Goal: Information Seeking & Learning: Learn about a topic

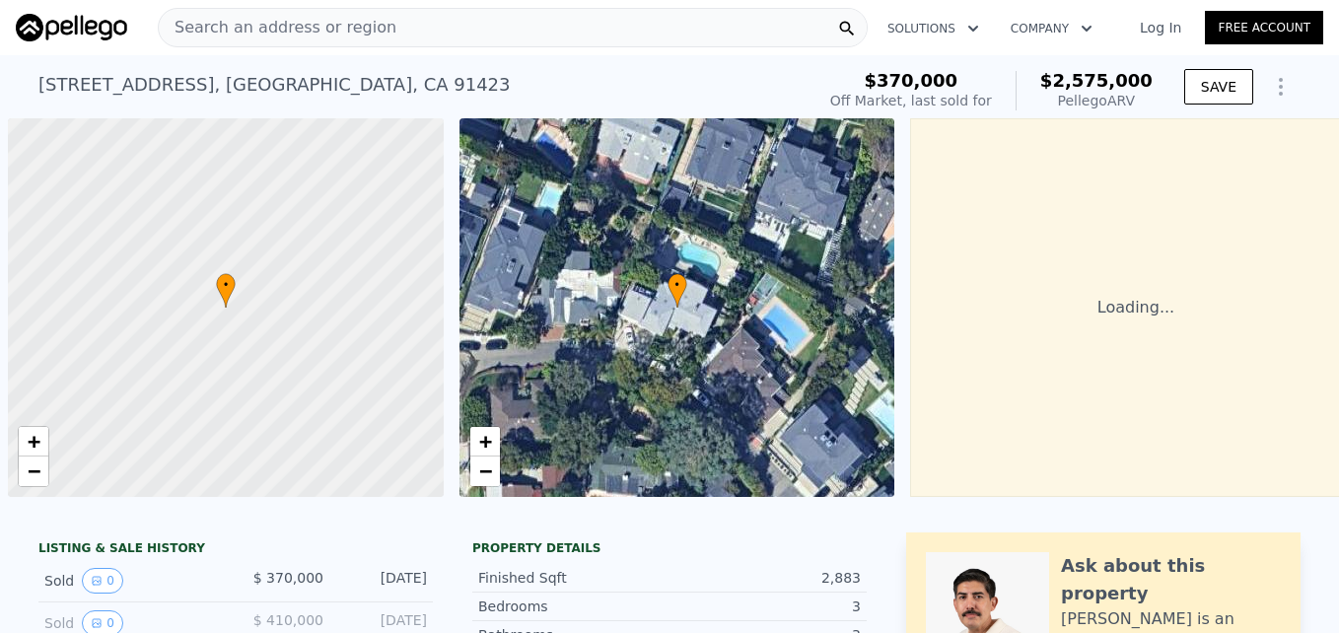
scroll to position [0, 8]
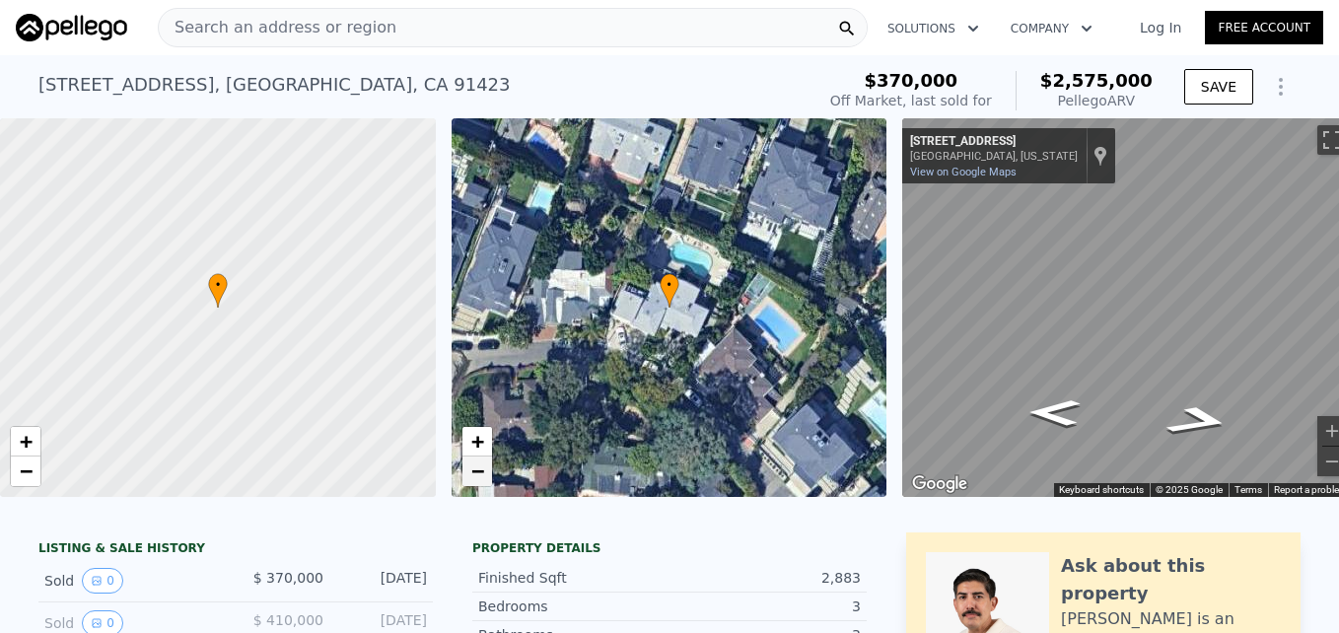
click at [487, 476] on link "−" at bounding box center [478, 472] width 30 height 30
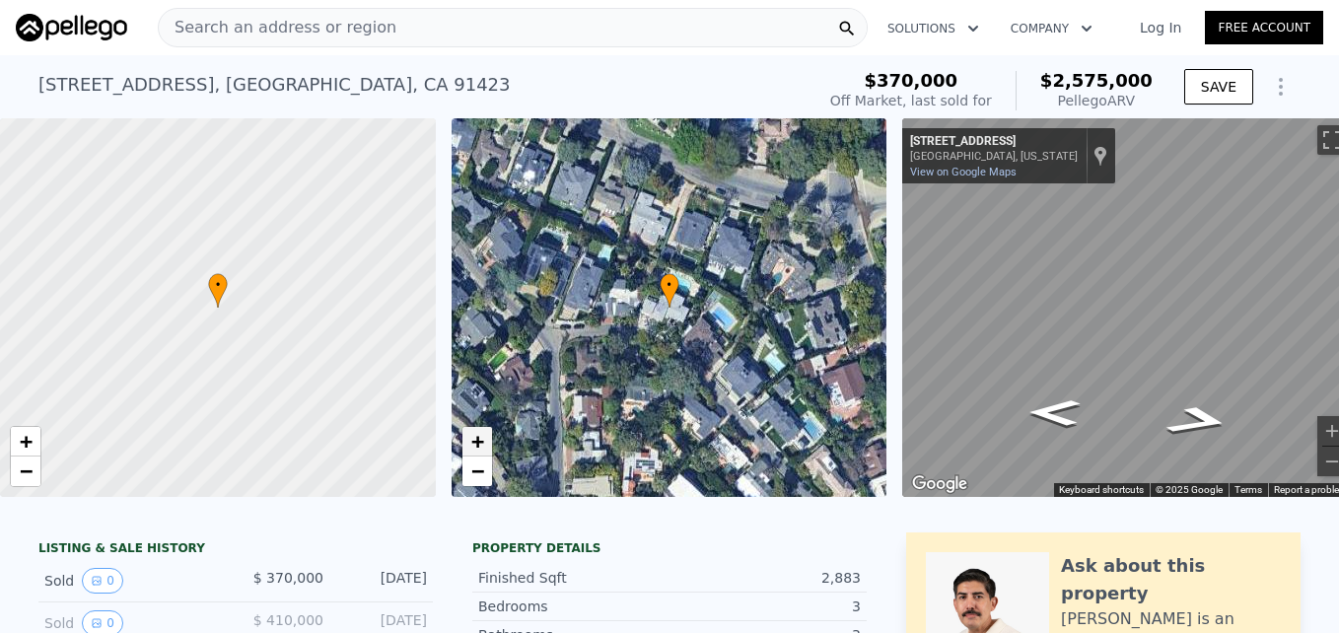
click at [475, 441] on span "+" at bounding box center [476, 441] width 13 height 25
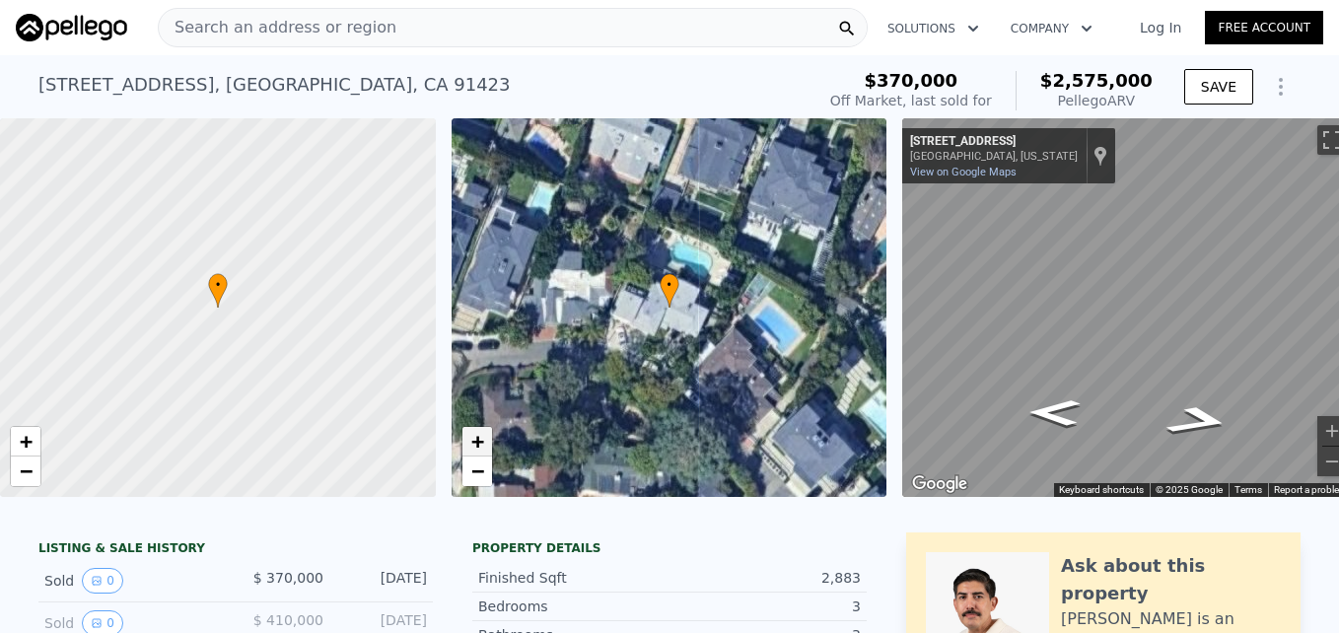
click at [475, 441] on span "+" at bounding box center [476, 441] width 13 height 25
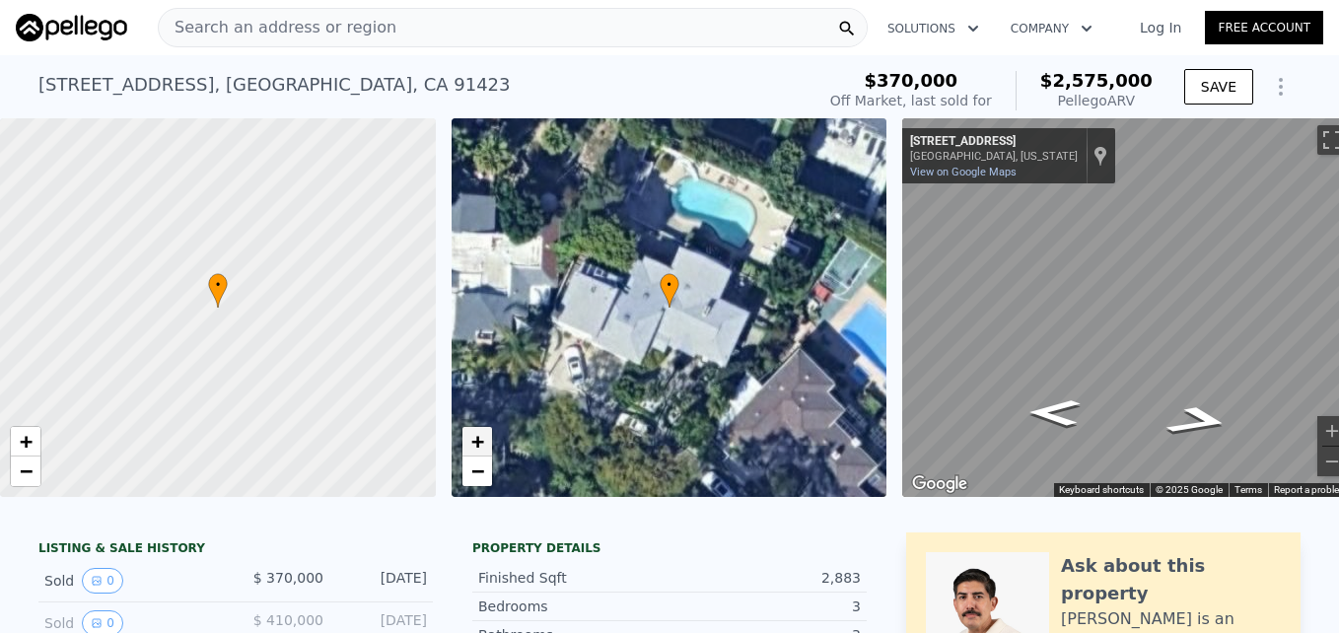
click at [475, 441] on span "+" at bounding box center [476, 441] width 13 height 25
click at [477, 476] on span "−" at bounding box center [476, 471] width 13 height 25
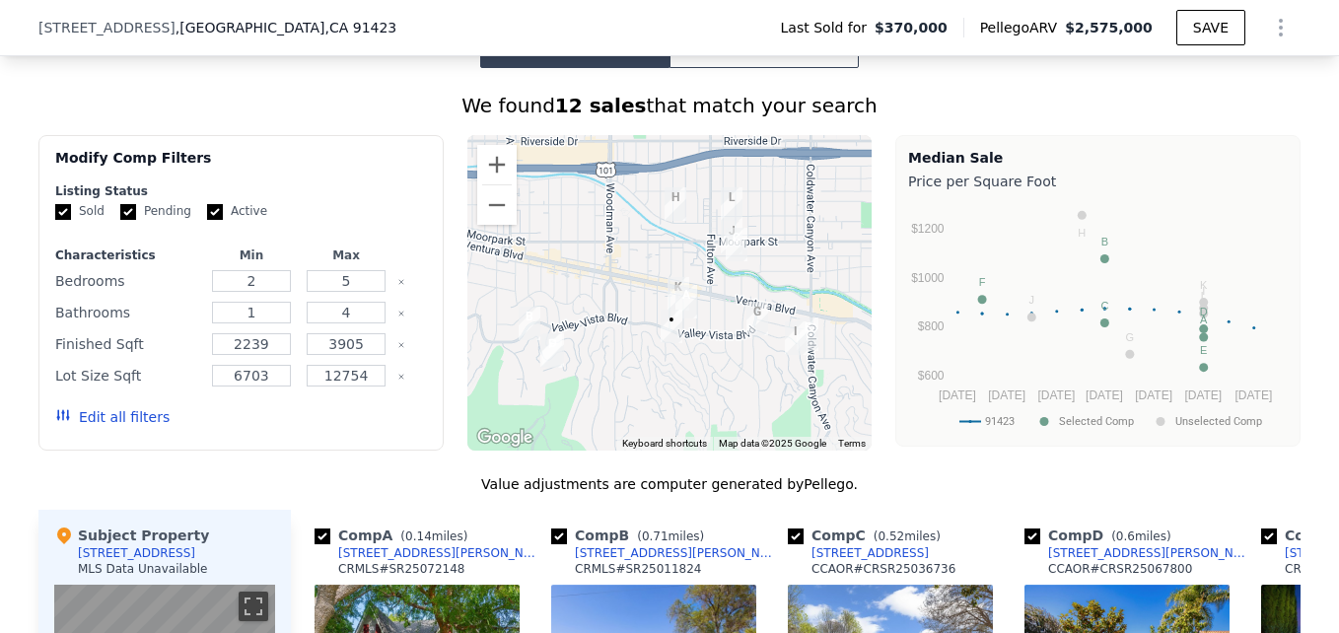
scroll to position [1525, 0]
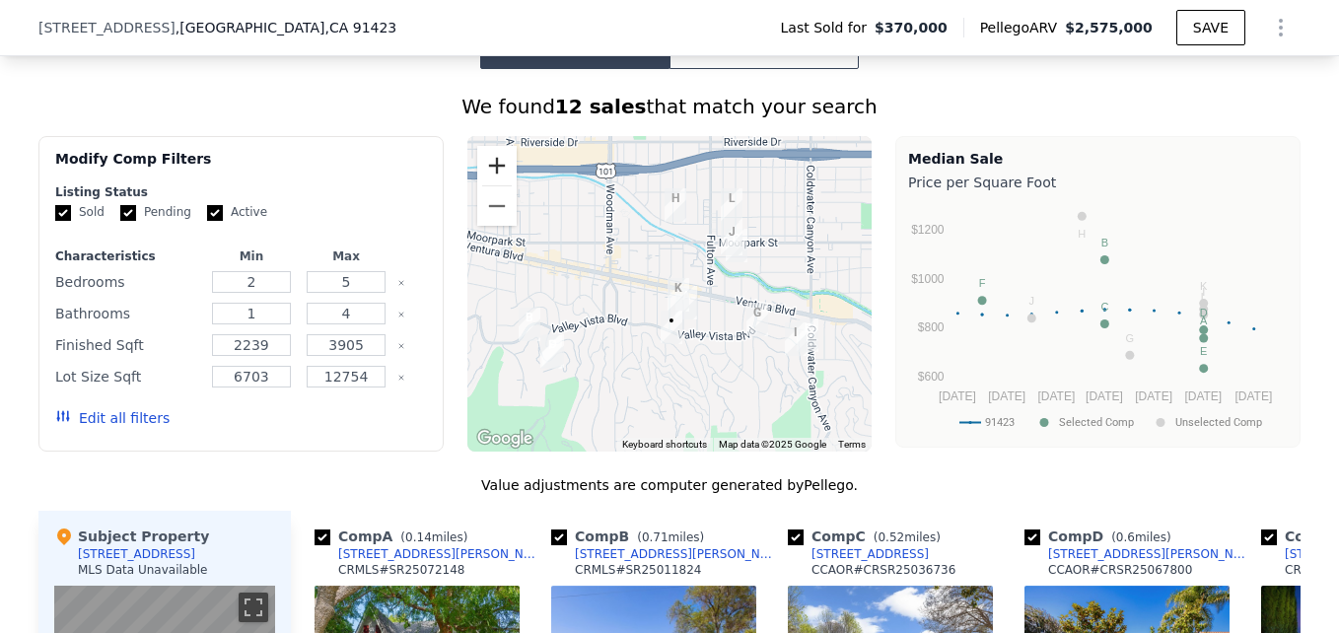
click at [481, 182] on button "Zoom in" at bounding box center [496, 165] width 39 height 39
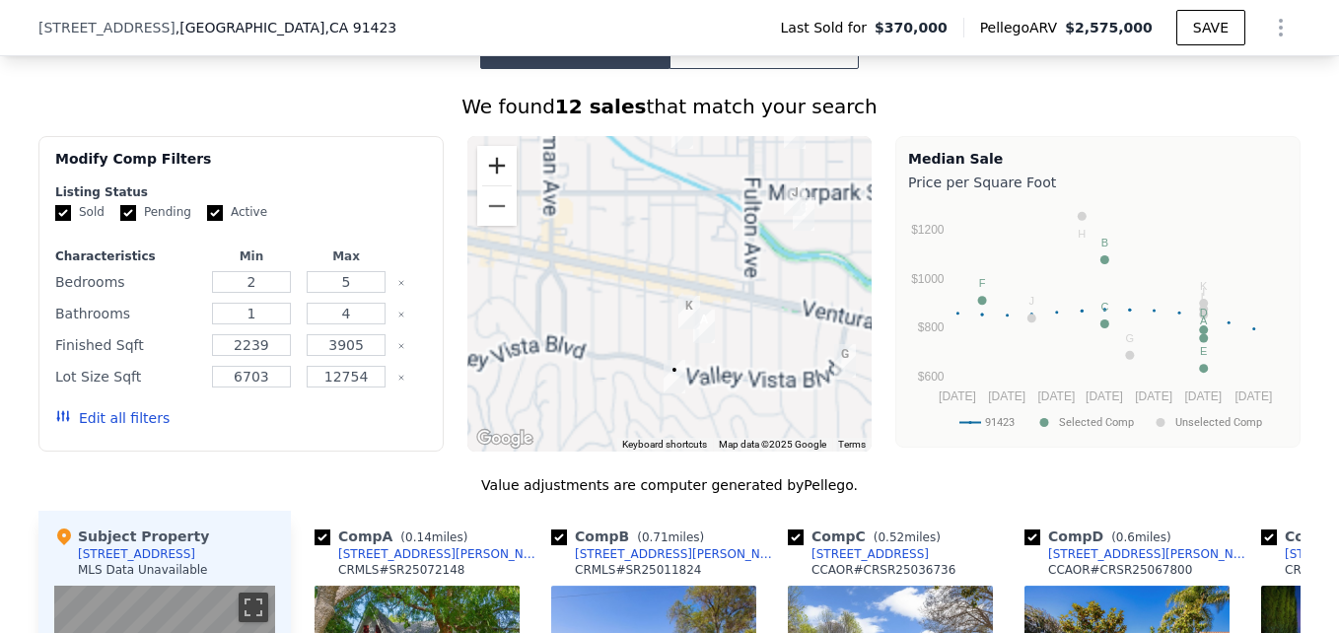
click at [481, 182] on button "Zoom in" at bounding box center [496, 165] width 39 height 39
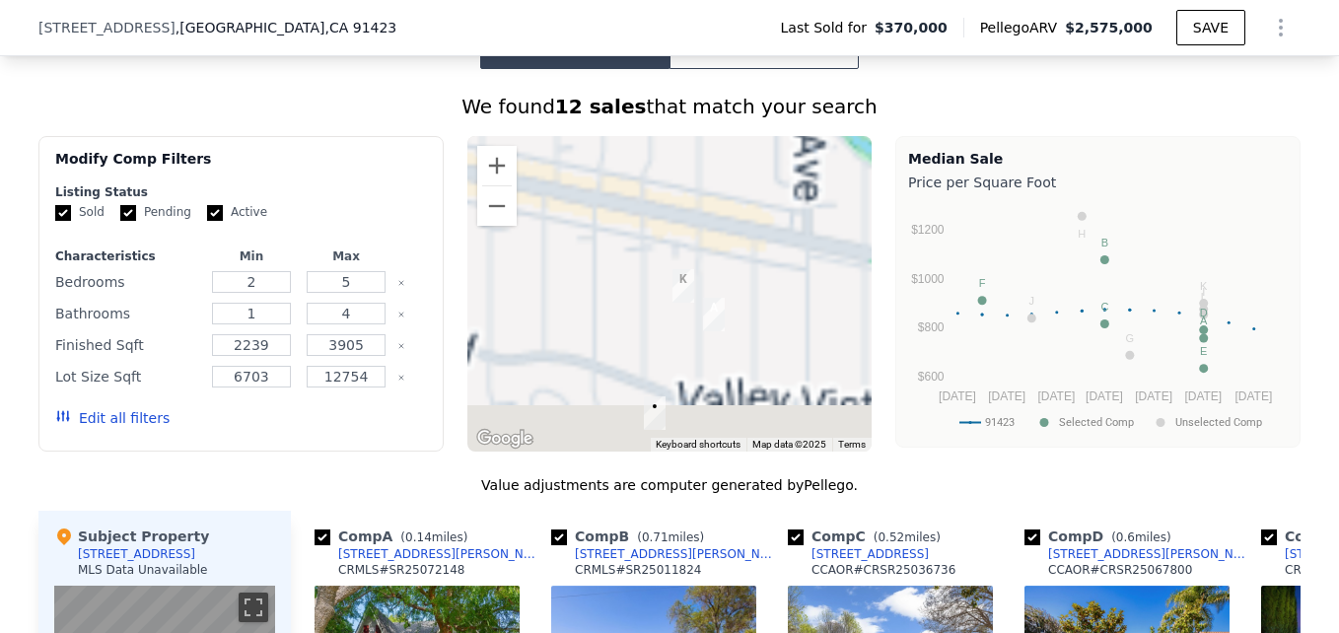
drag, startPoint x: 708, startPoint y: 402, endPoint x: 635, endPoint y: 285, distance: 138.2
click at [635, 285] on div at bounding box center [669, 294] width 405 height 316
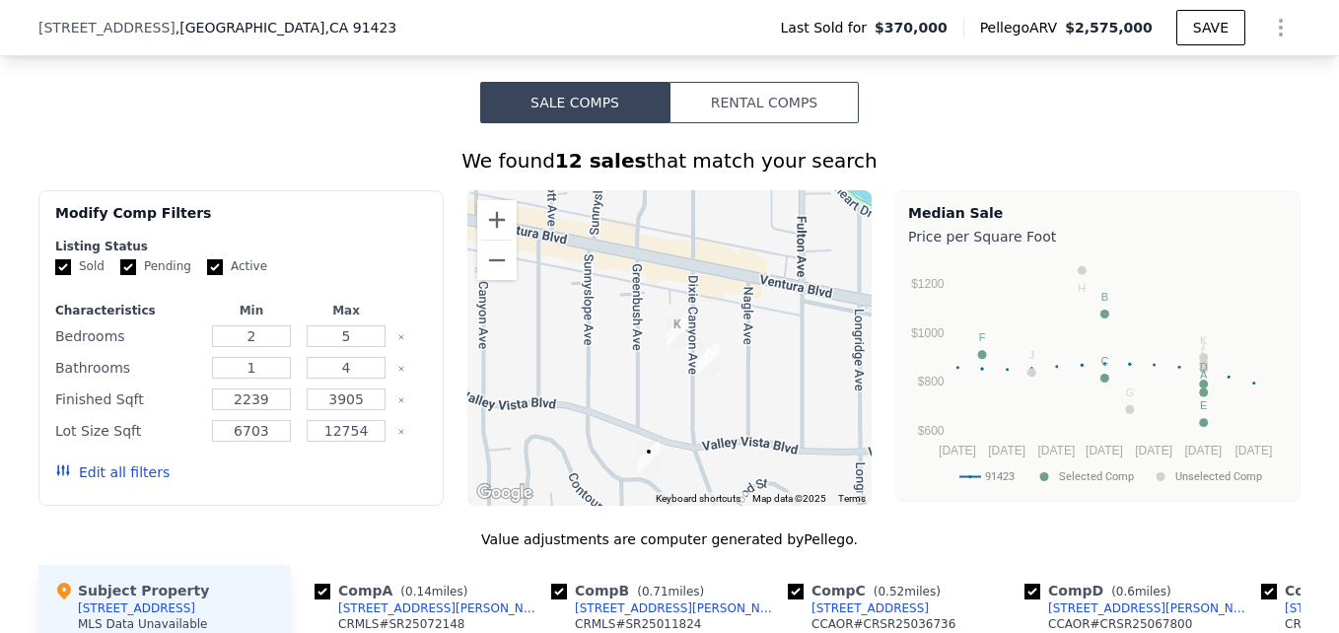
scroll to position [1467, 0]
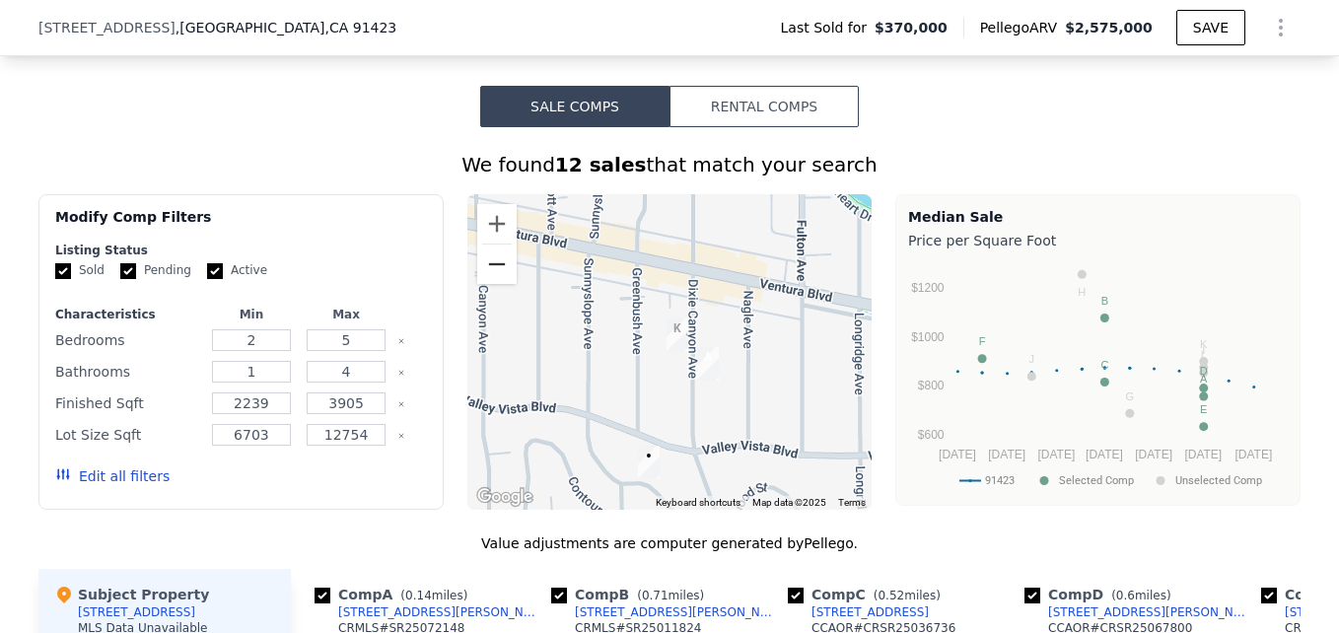
click at [499, 284] on button "Zoom out" at bounding box center [496, 264] width 39 height 39
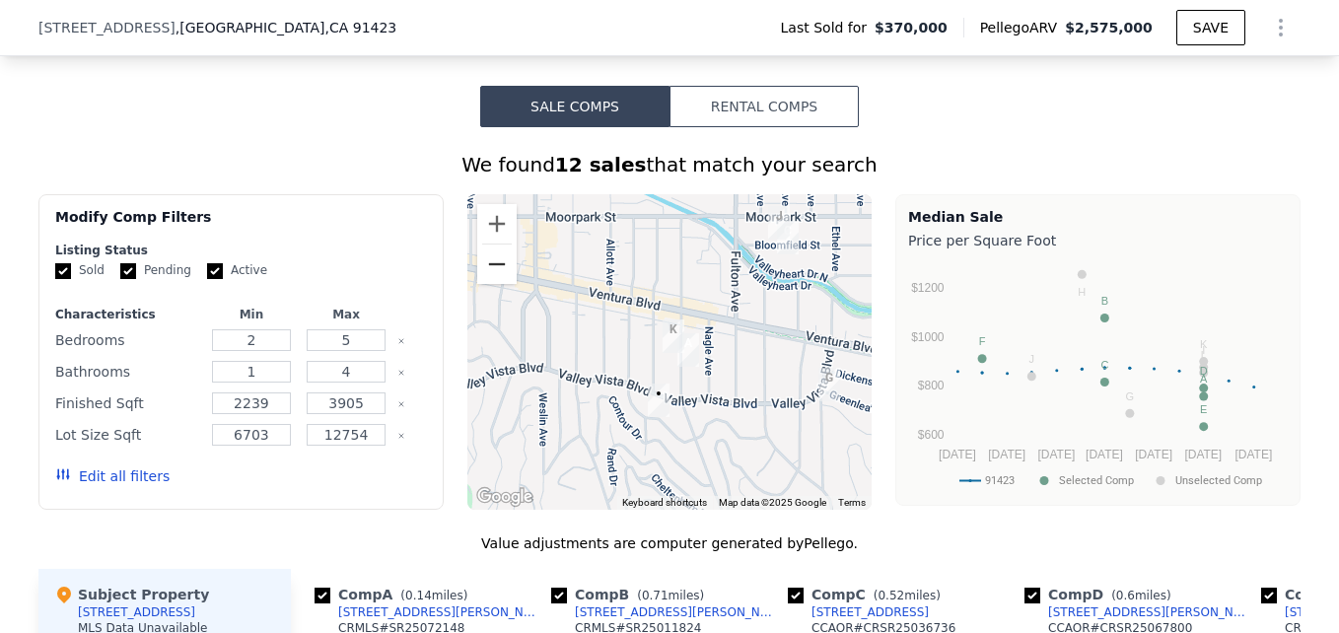
click at [499, 284] on button "Zoom out" at bounding box center [496, 264] width 39 height 39
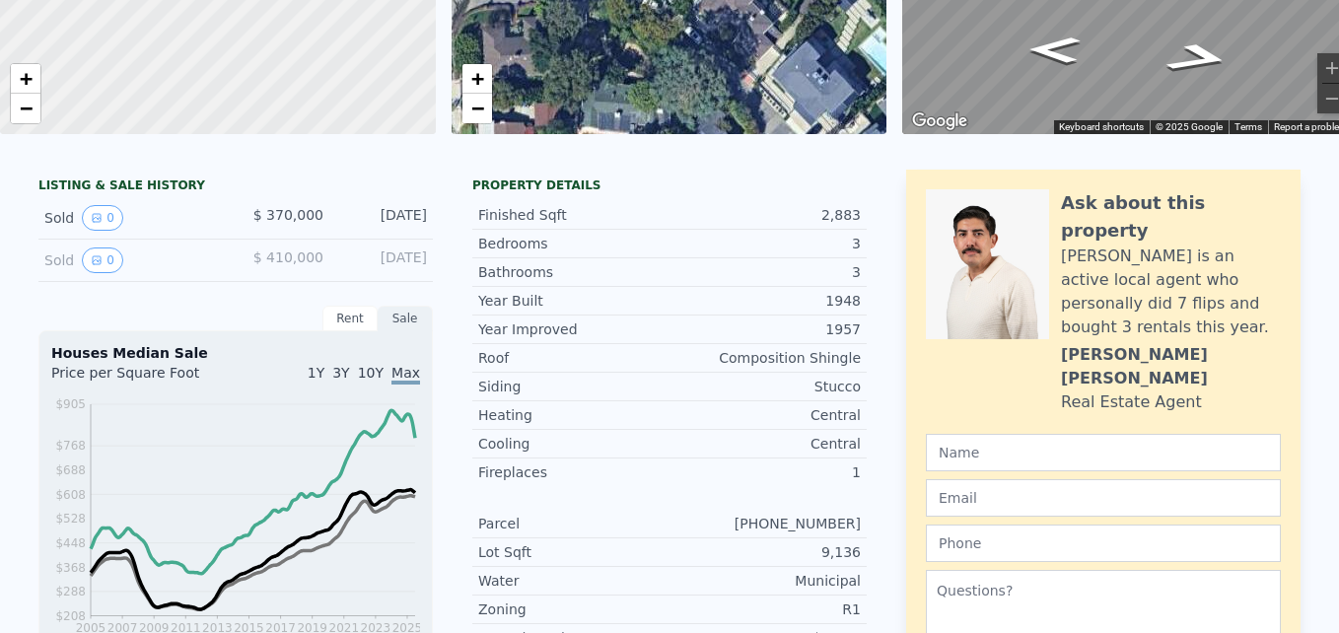
scroll to position [0, 0]
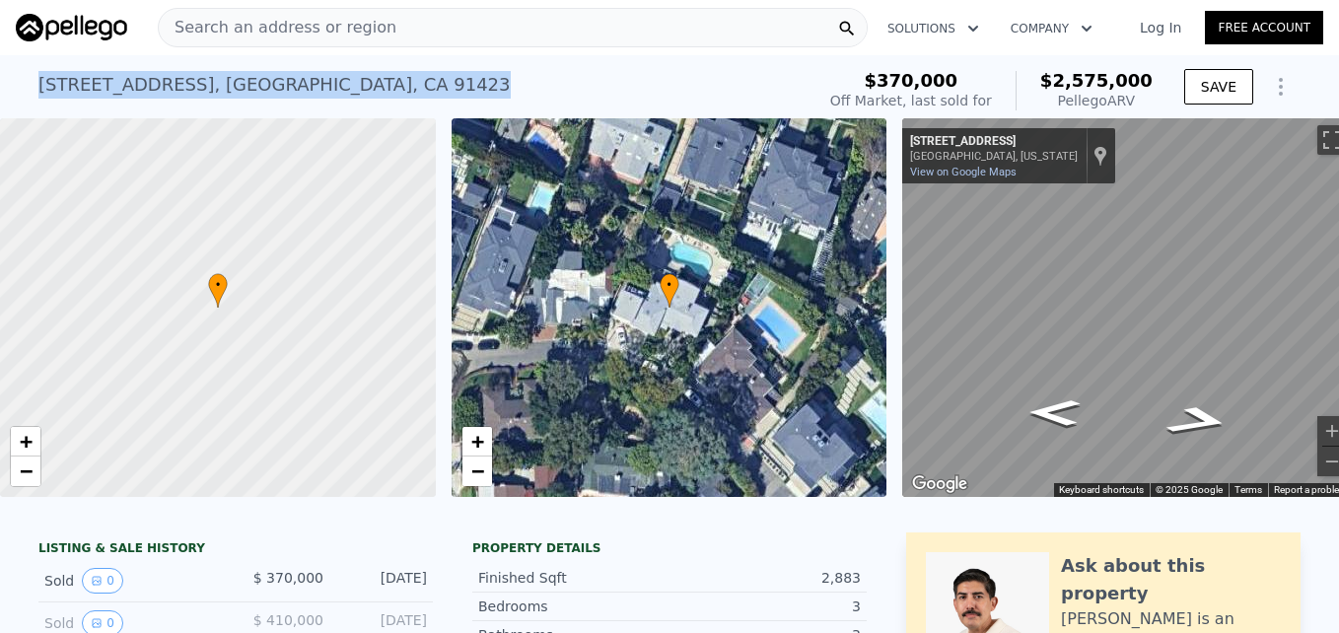
drag, startPoint x: 26, startPoint y: 83, endPoint x: 373, endPoint y: 77, distance: 347.2
click at [373, 77] on div "13457 Galewood St , Los Angeles , CA 91423 Sold Nov 1996 for $370k (~ARV $2.575…" at bounding box center [669, 86] width 1339 height 63
copy div "13457 Galewood St , Los Angeles , CA 91423"
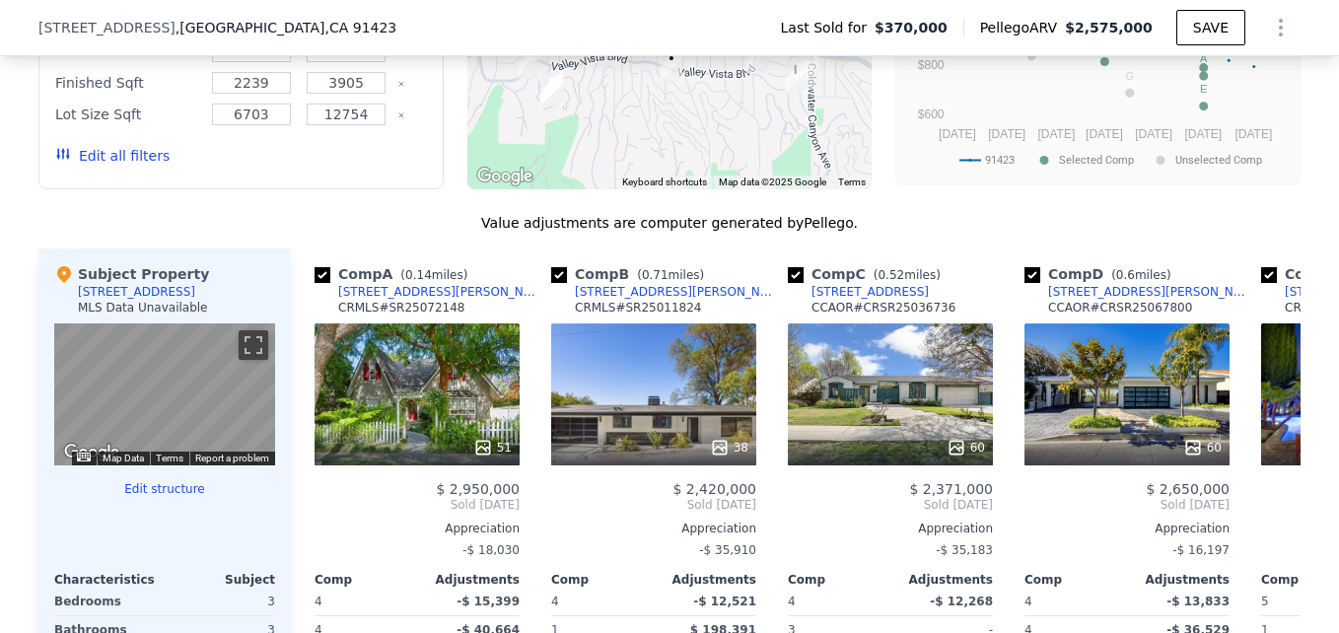
scroll to position [1789, 0]
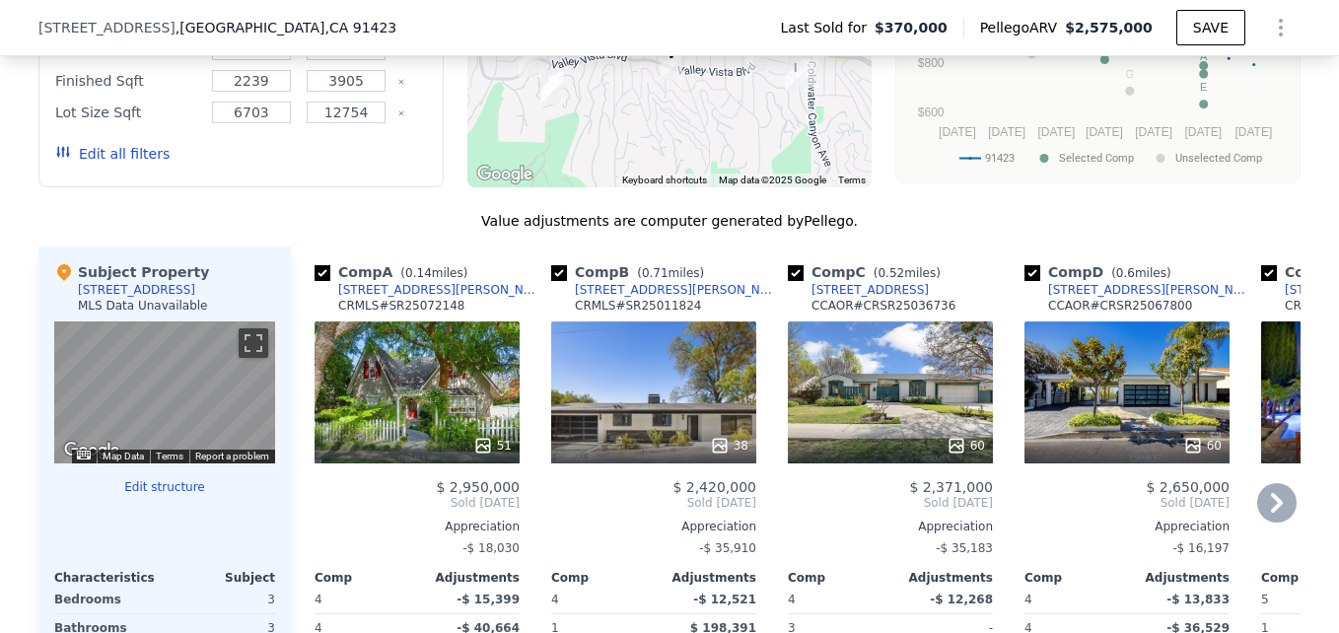
click at [654, 364] on div "38" at bounding box center [653, 393] width 205 height 142
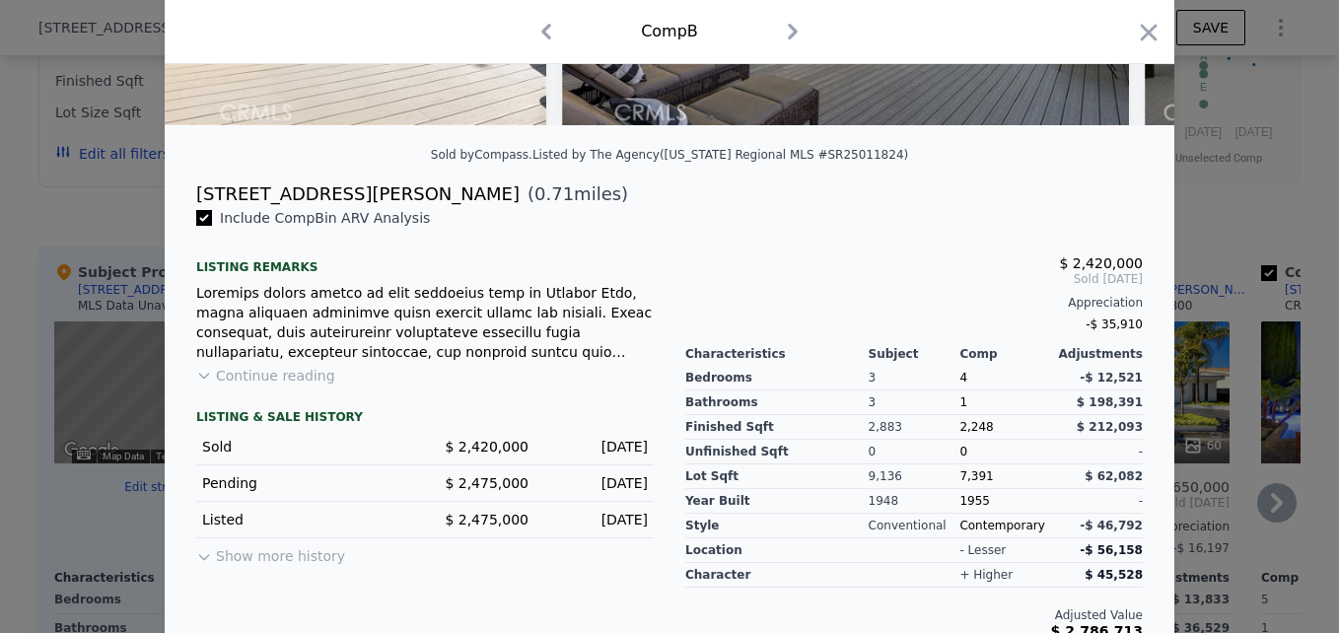
scroll to position [417, 0]
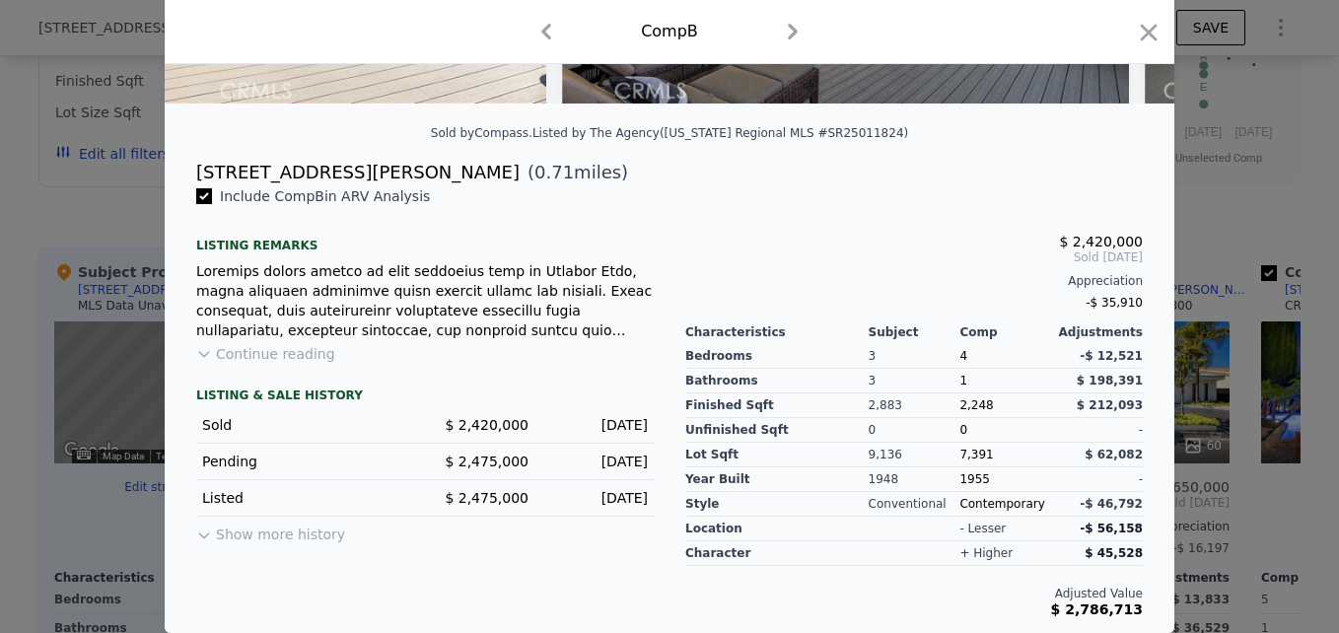
click at [290, 355] on button "Continue reading" at bounding box center [265, 354] width 139 height 20
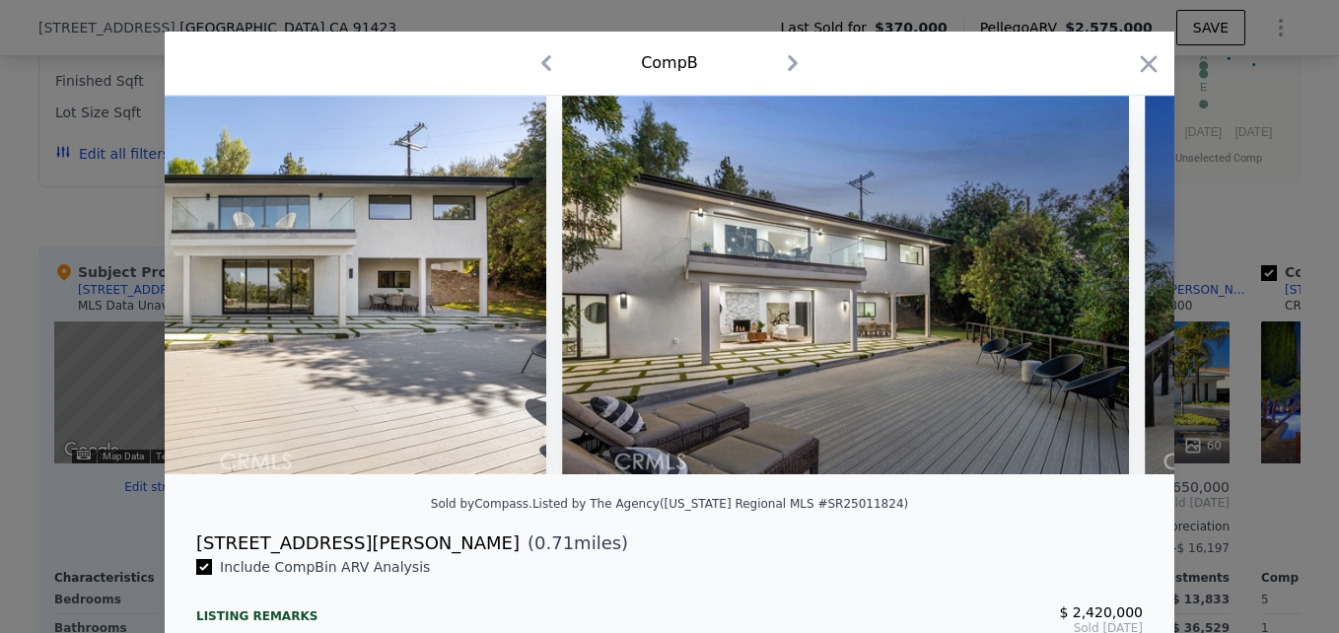
scroll to position [31, 0]
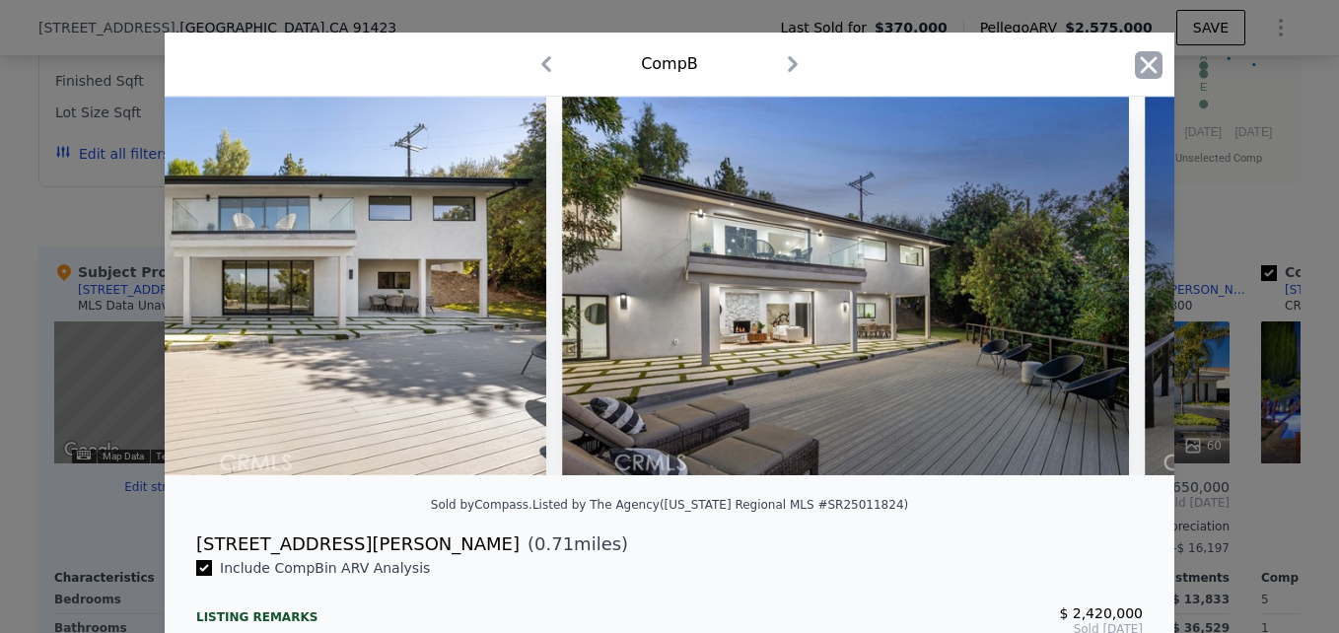
click at [1141, 67] on icon "button" at bounding box center [1149, 64] width 17 height 17
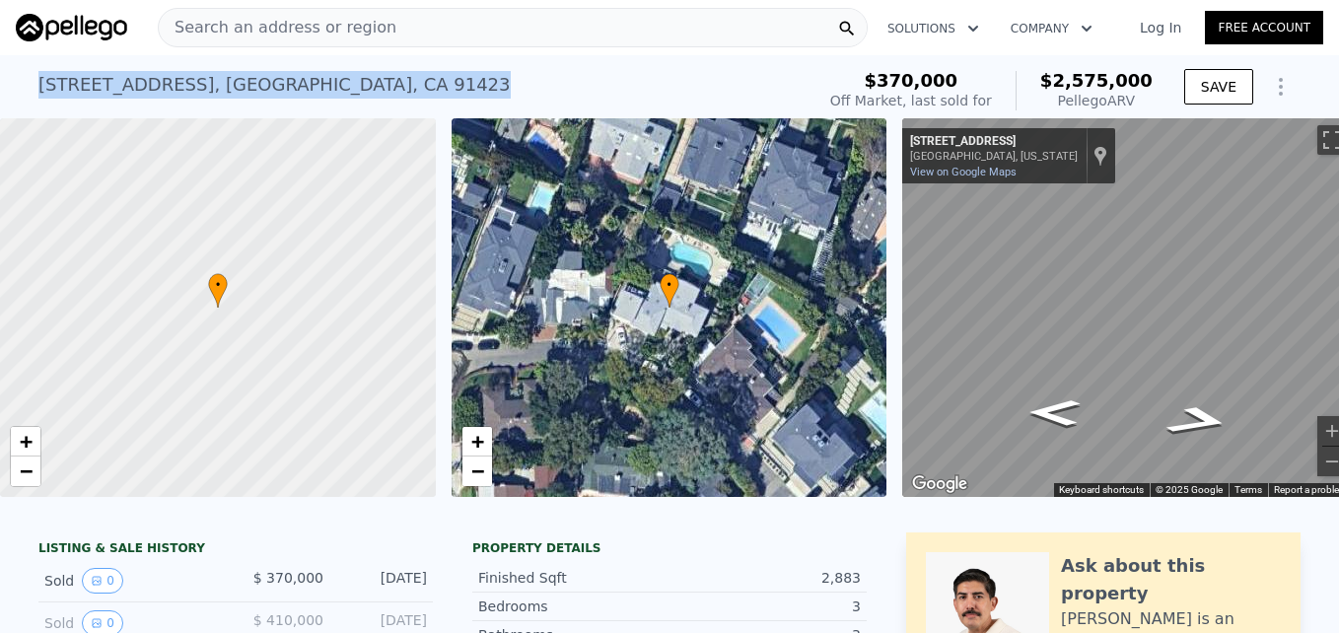
drag, startPoint x: 13, startPoint y: 74, endPoint x: 372, endPoint y: 90, distance: 359.3
click at [372, 90] on div "13457 Galewood St , Los Angeles , CA 91423 Sold Nov 1996 for $370k (~ARV $2.575…" at bounding box center [669, 86] width 1339 height 63
drag, startPoint x: 372, startPoint y: 90, endPoint x: 354, endPoint y: 84, distance: 18.7
copy div "13457 Galewood St , Los Angeles , CA 91423"
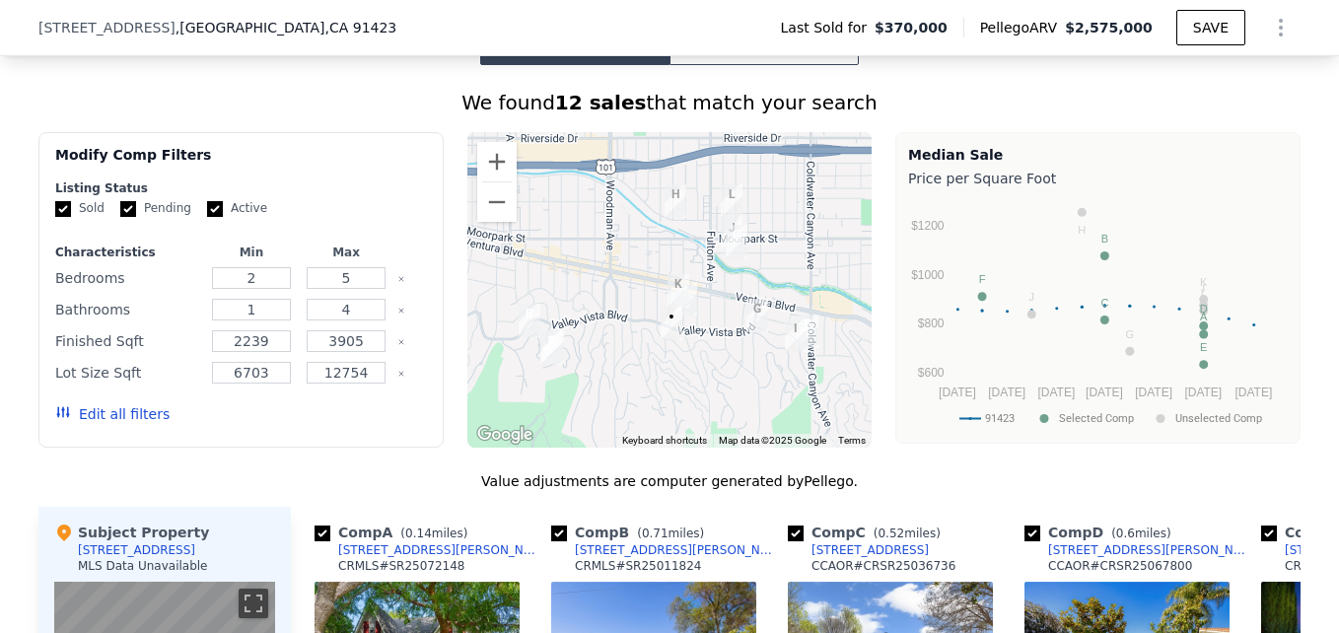
scroll to position [1527, 0]
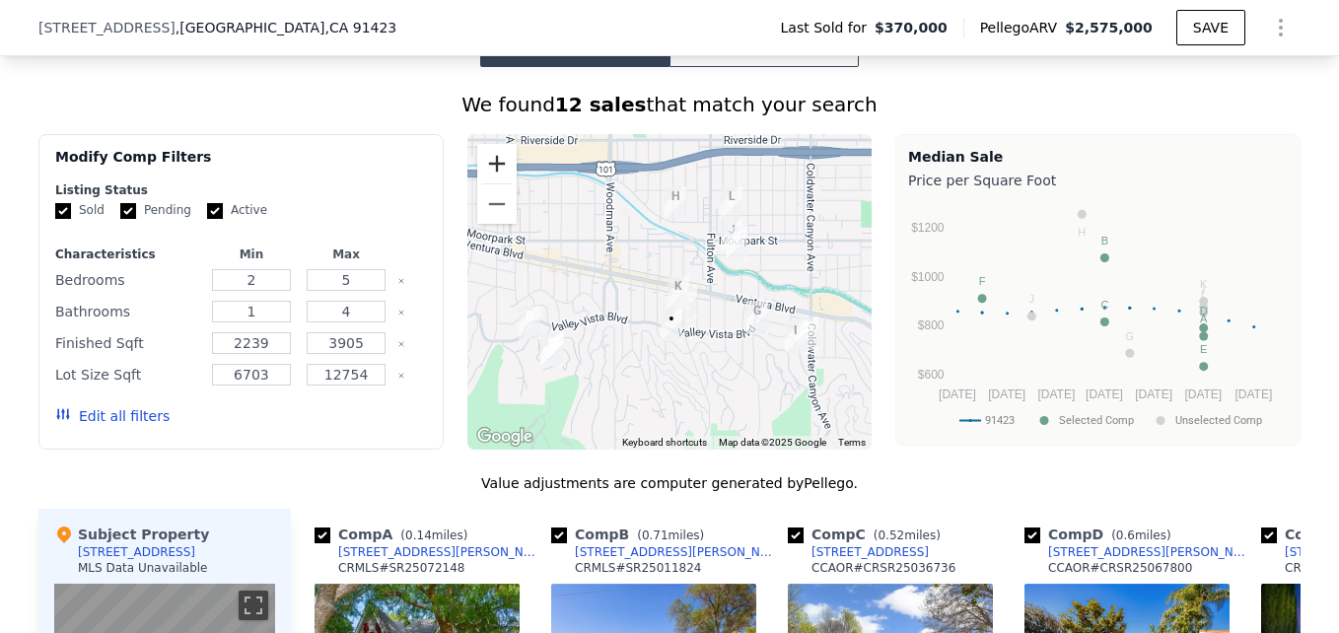
click at [493, 175] on button "Zoom in" at bounding box center [496, 163] width 39 height 39
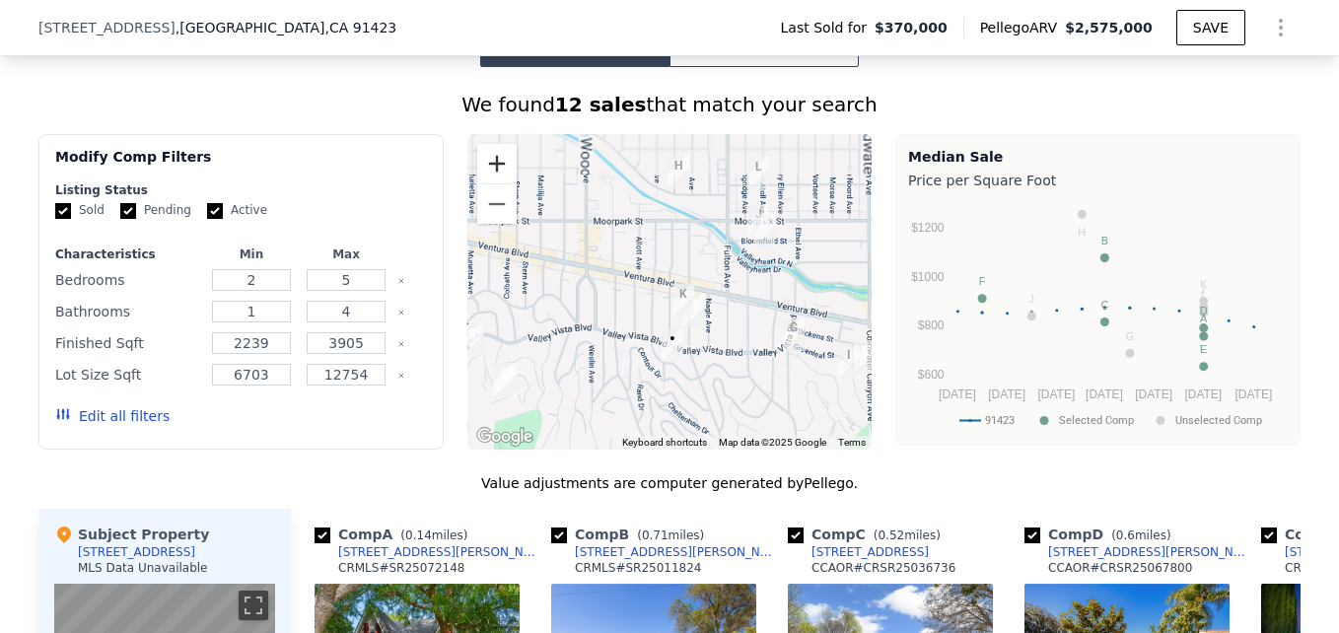
click at [493, 175] on button "Zoom in" at bounding box center [496, 163] width 39 height 39
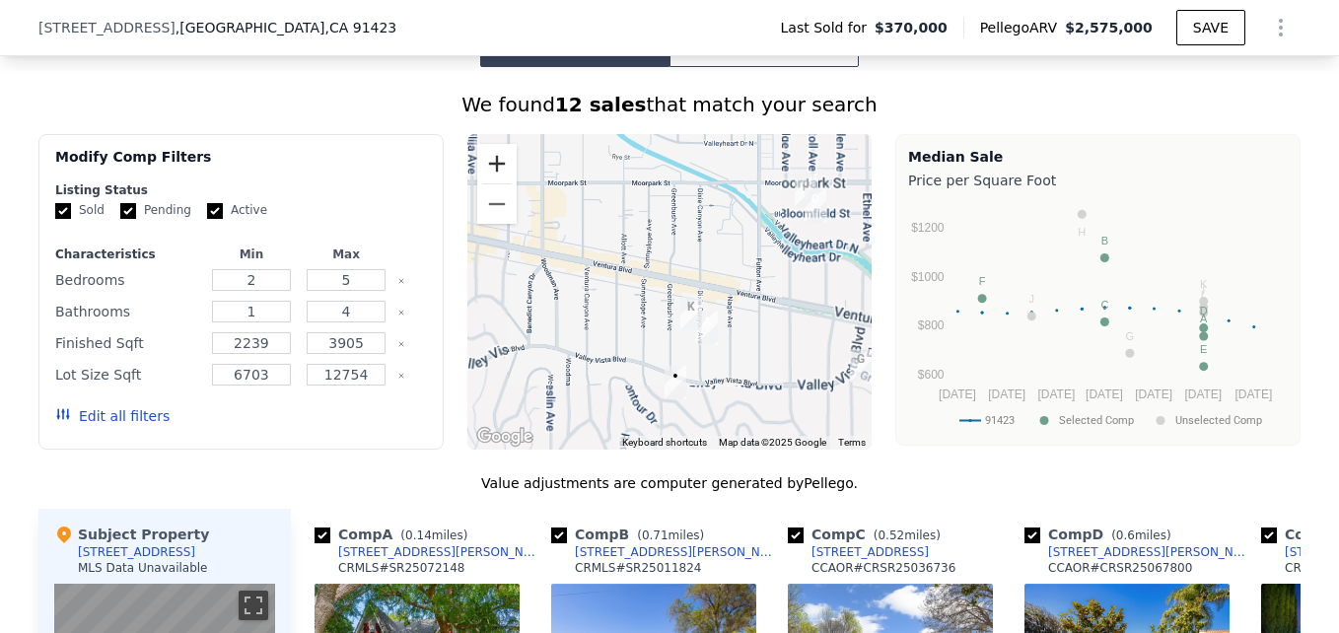
click at [493, 175] on button "Zoom in" at bounding box center [496, 163] width 39 height 39
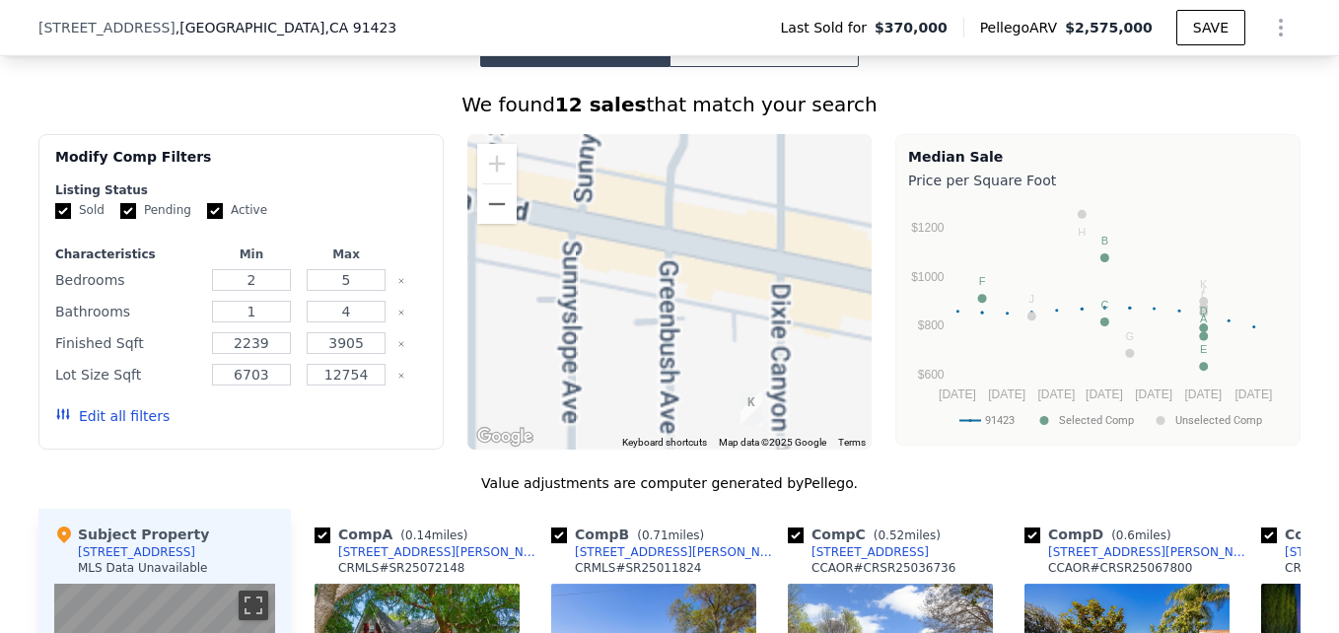
drag, startPoint x: 677, startPoint y: 301, endPoint x: 502, endPoint y: 91, distance: 273.1
click at [502, 91] on div "We found 12 sales that match your search Filters Map Prices Modify Comp Filters…" at bounding box center [669, 608] width 1262 height 1083
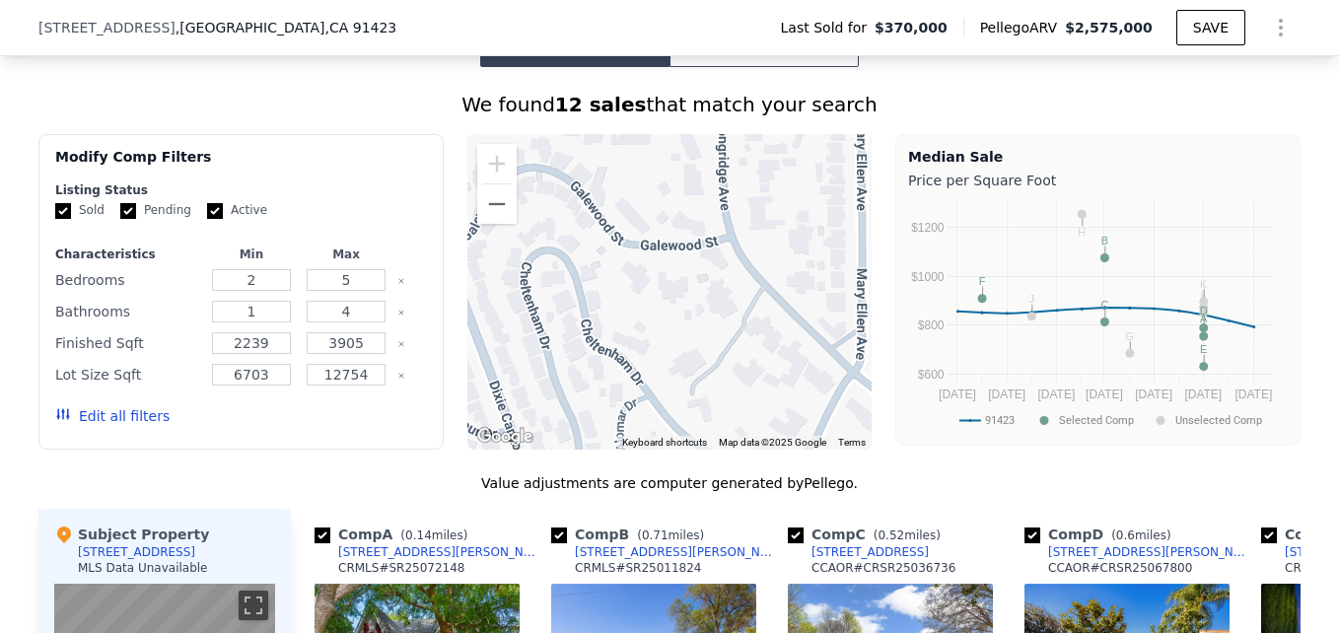
drag, startPoint x: 662, startPoint y: 255, endPoint x: 755, endPoint y: 277, distance: 96.2
click at [755, 277] on div at bounding box center [669, 292] width 405 height 316
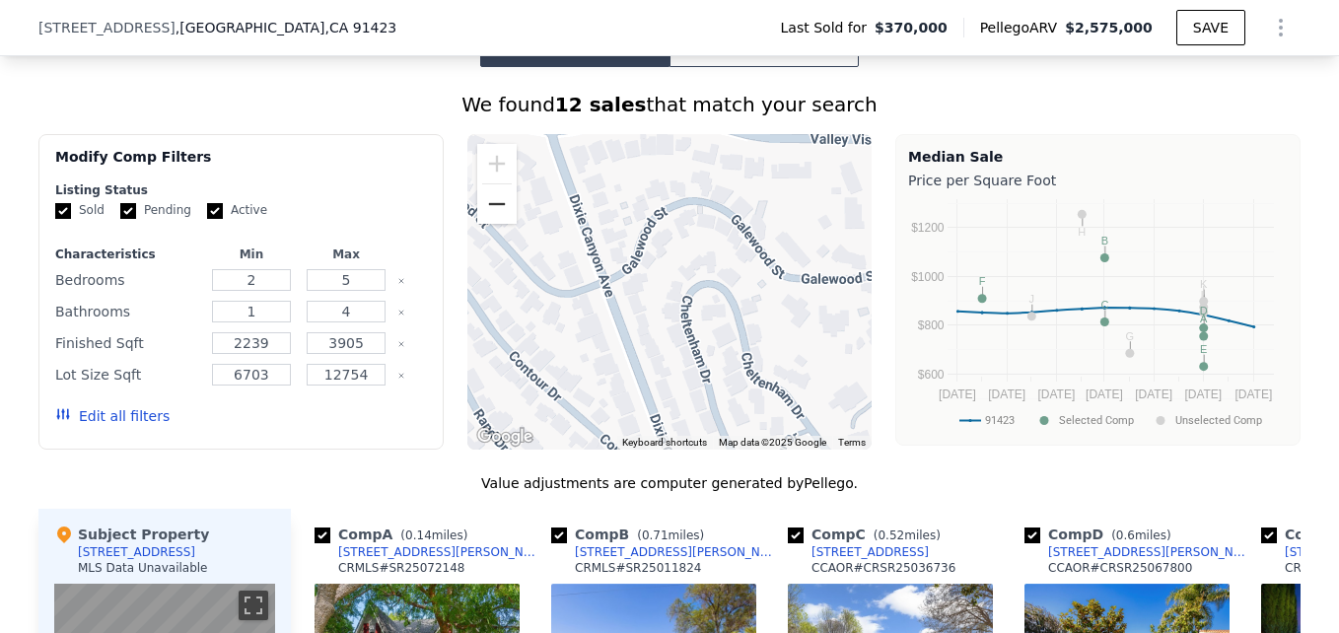
click at [485, 224] on button "Zoom out" at bounding box center [496, 203] width 39 height 39
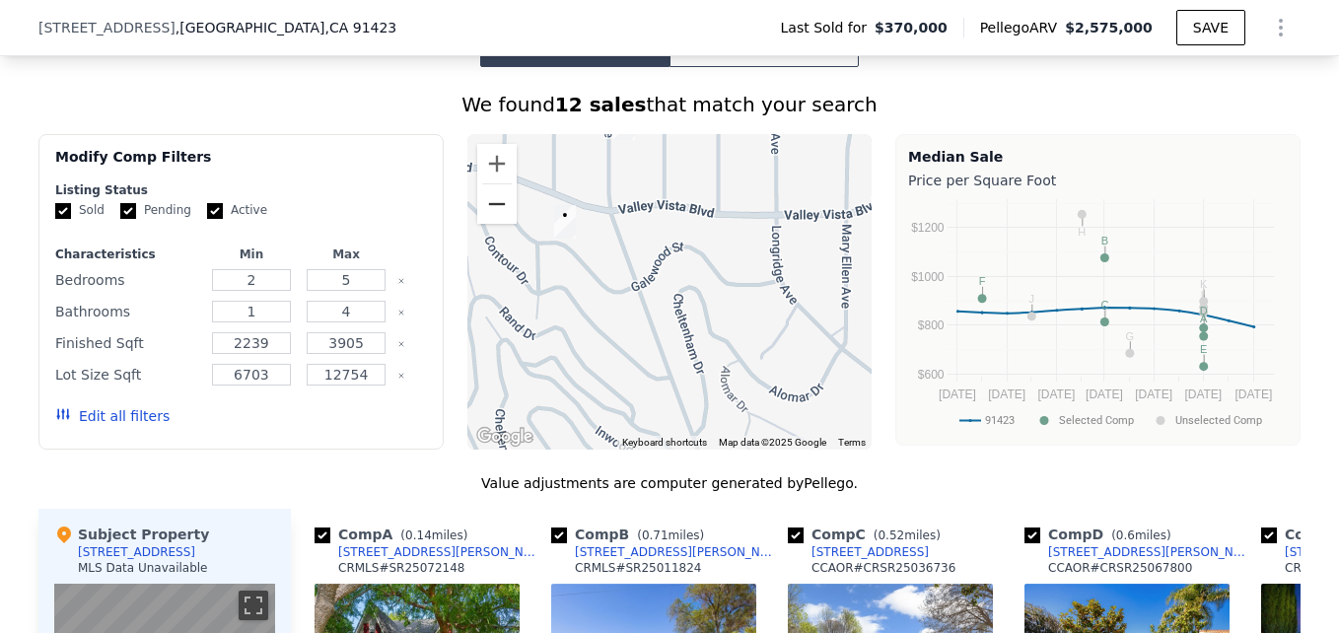
click at [485, 224] on button "Zoom out" at bounding box center [496, 203] width 39 height 39
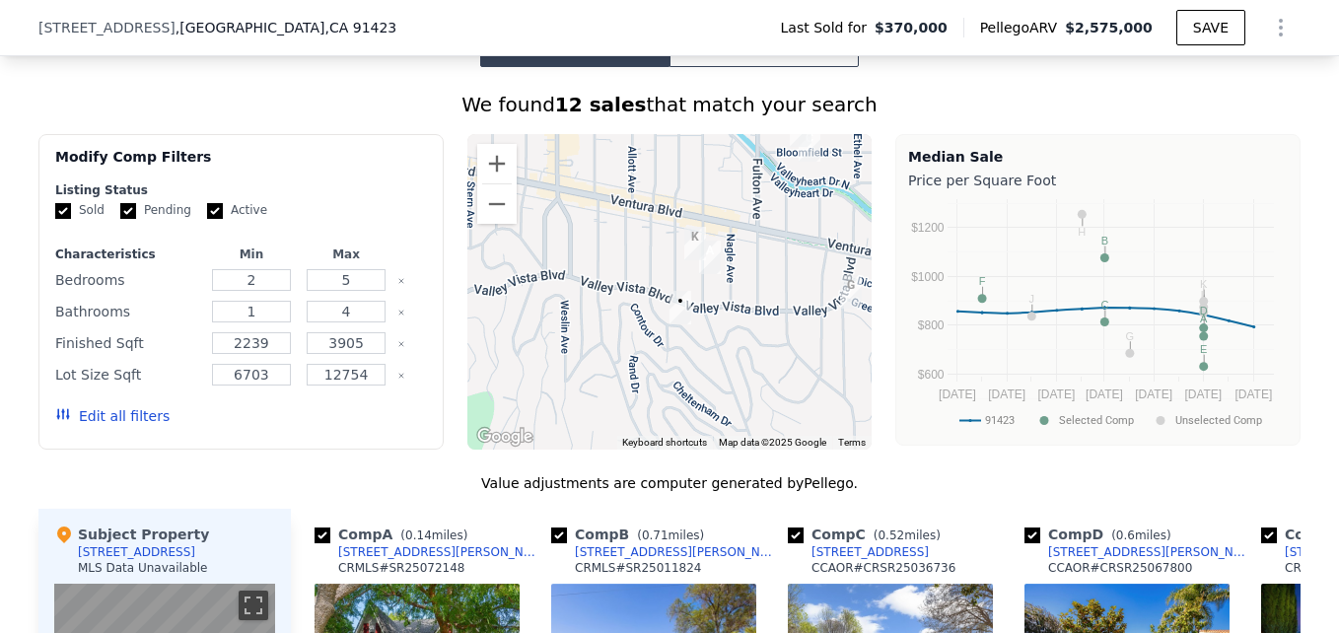
drag, startPoint x: 643, startPoint y: 234, endPoint x: 715, endPoint y: 295, distance: 94.5
click at [715, 282] on img "4142 Dixie Canyon Ave" at bounding box center [709, 257] width 37 height 49
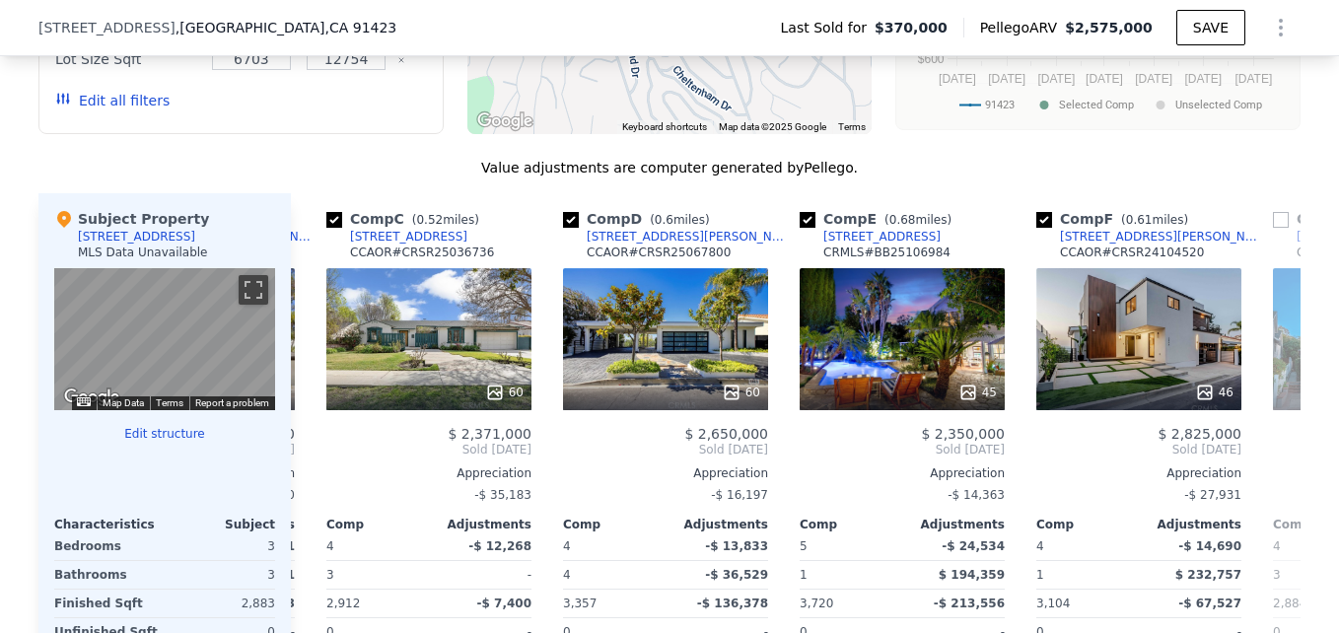
scroll to position [0, 463]
drag, startPoint x: 924, startPoint y: 377, endPoint x: 666, endPoint y: 366, distance: 258.6
click at [666, 366] on div "60" at bounding box center [664, 339] width 205 height 142
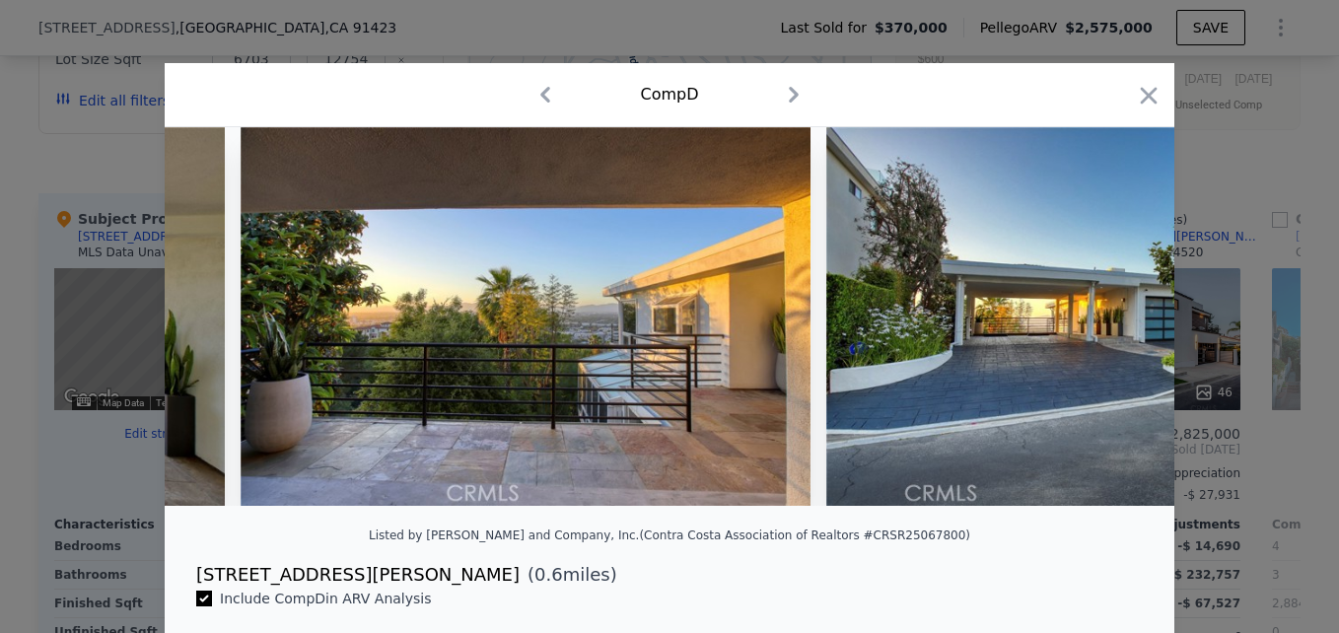
scroll to position [0, 25578]
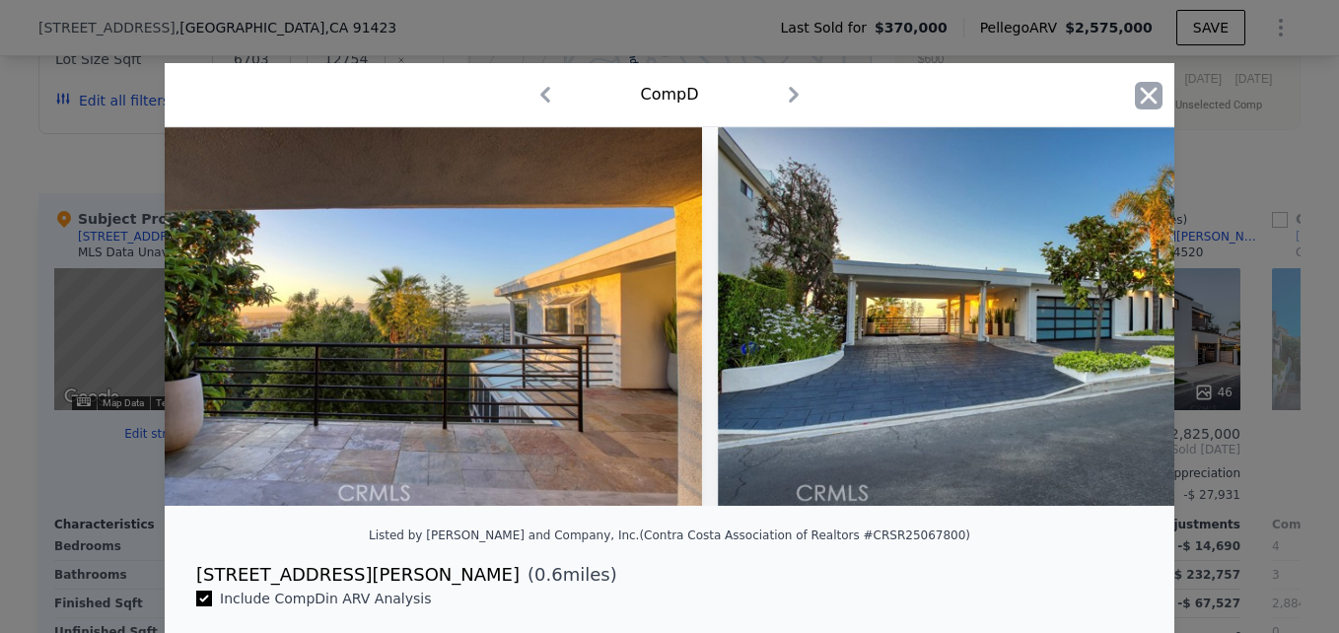
click at [1143, 84] on icon "button" at bounding box center [1149, 96] width 28 height 28
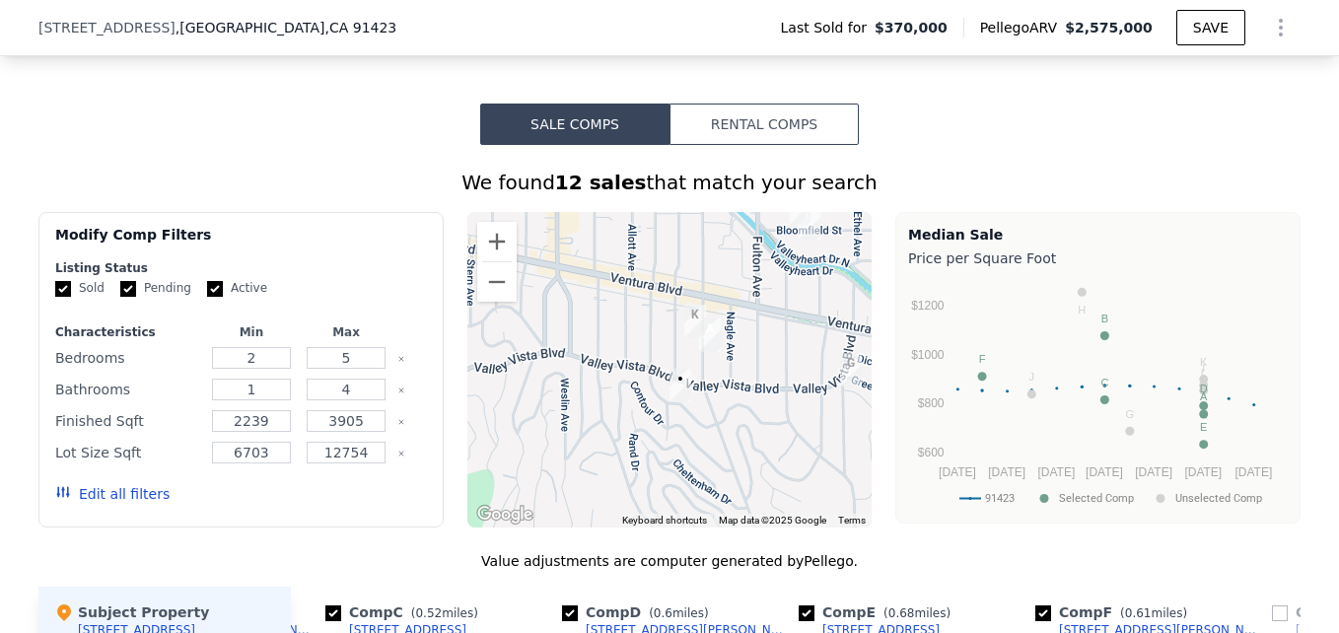
scroll to position [1448, 0]
click at [488, 303] on button "Zoom out" at bounding box center [496, 282] width 39 height 39
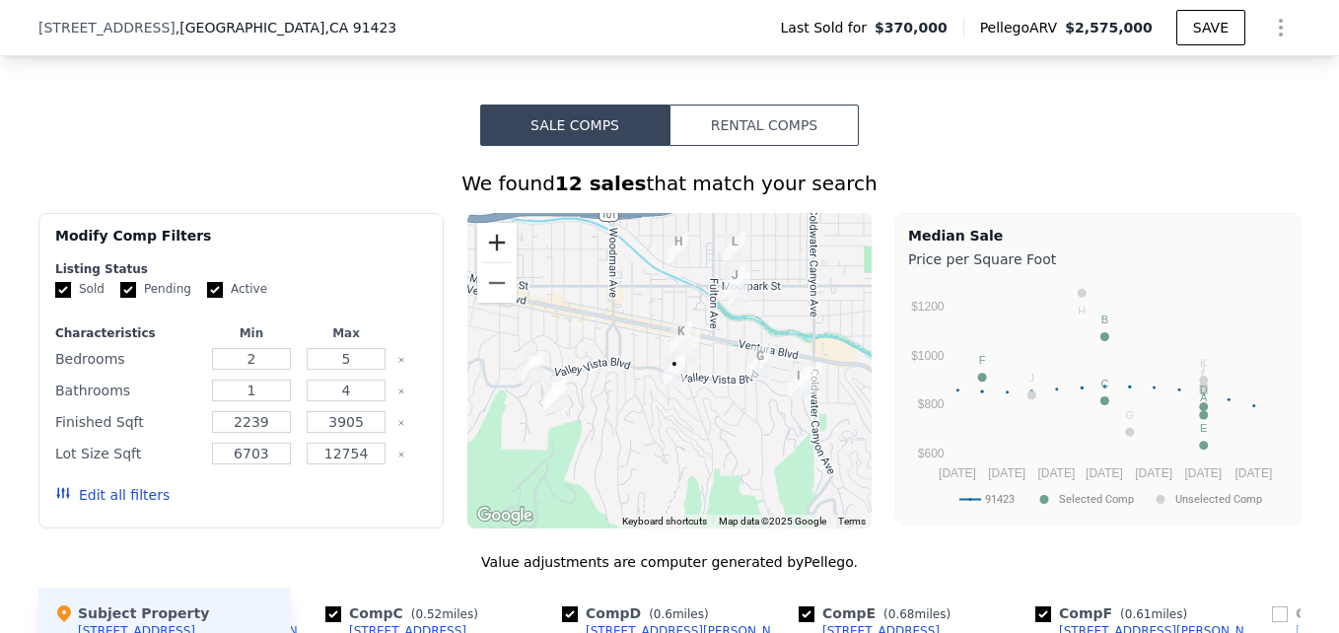
click at [485, 251] on button "Zoom in" at bounding box center [496, 242] width 39 height 39
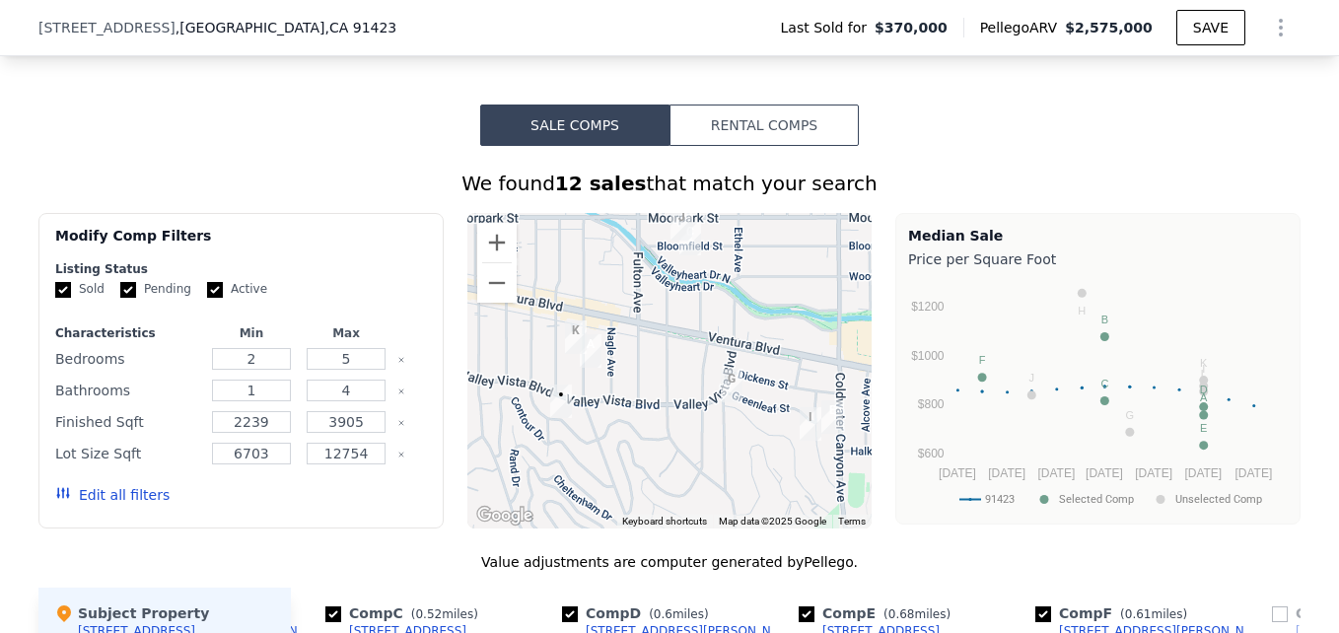
drag, startPoint x: 748, startPoint y: 383, endPoint x: 617, endPoint y: 394, distance: 130.7
click at [617, 394] on div at bounding box center [669, 371] width 405 height 316
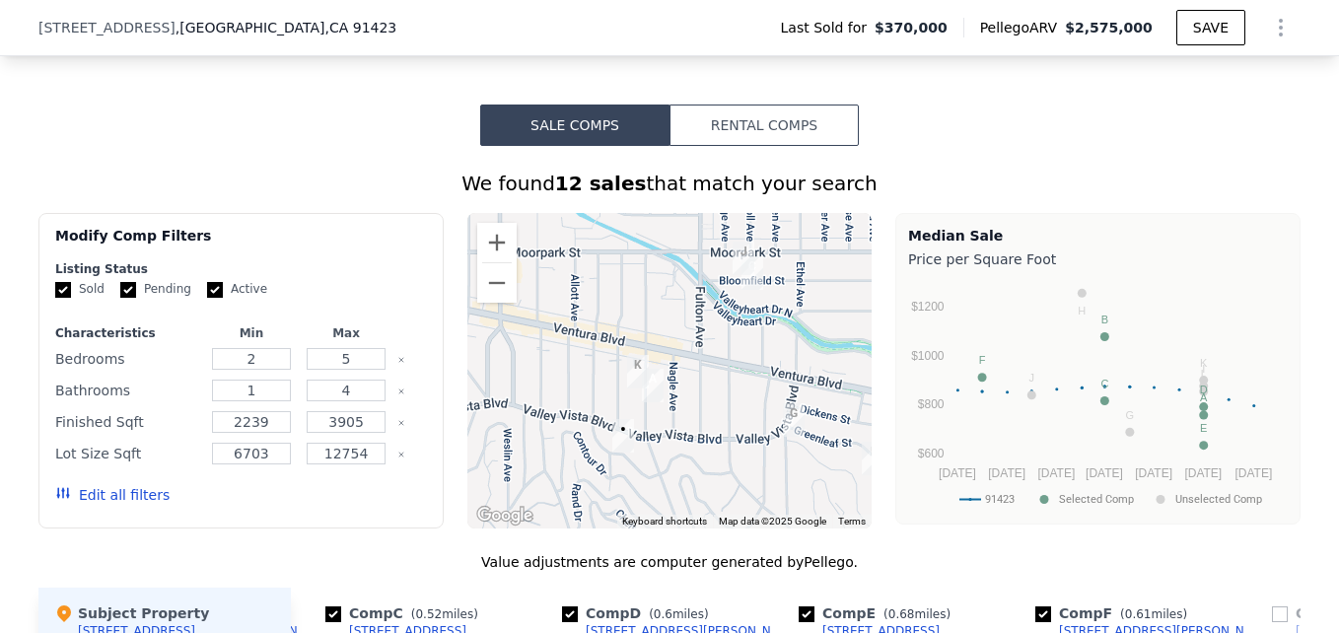
drag, startPoint x: 586, startPoint y: 333, endPoint x: 648, endPoint y: 375, distance: 74.7
click at [648, 375] on img "4161 Dixie Canyon Ave" at bounding box center [637, 371] width 37 height 49
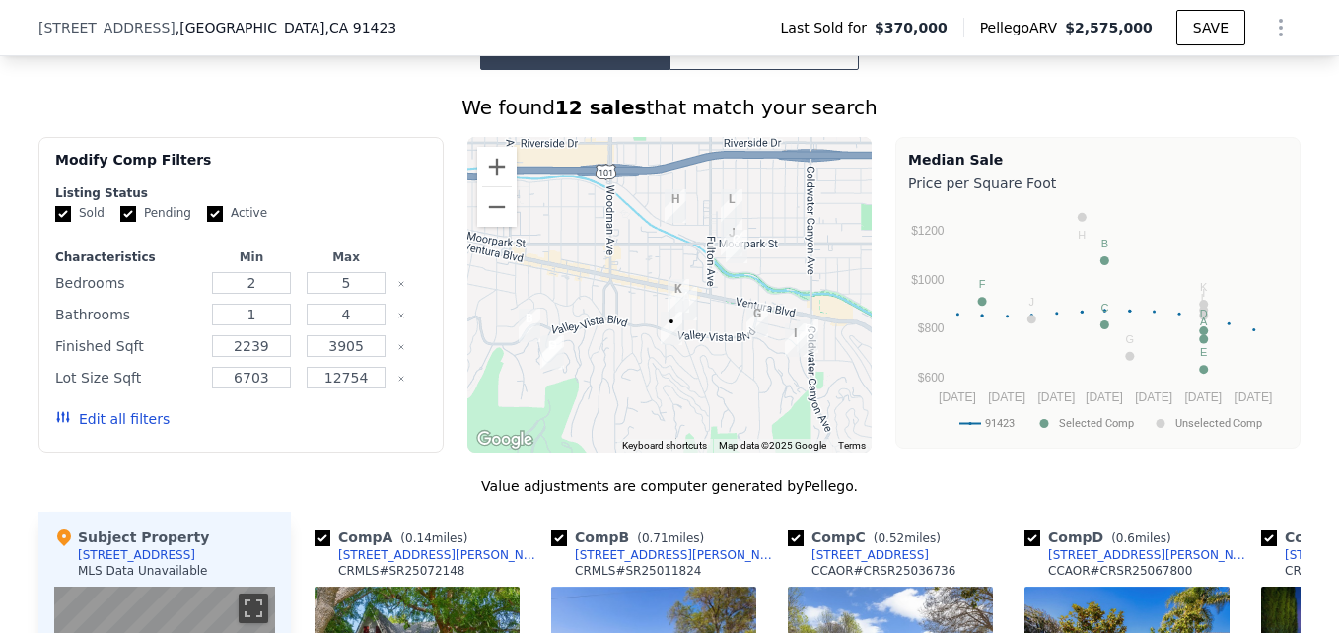
scroll to position [1525, 0]
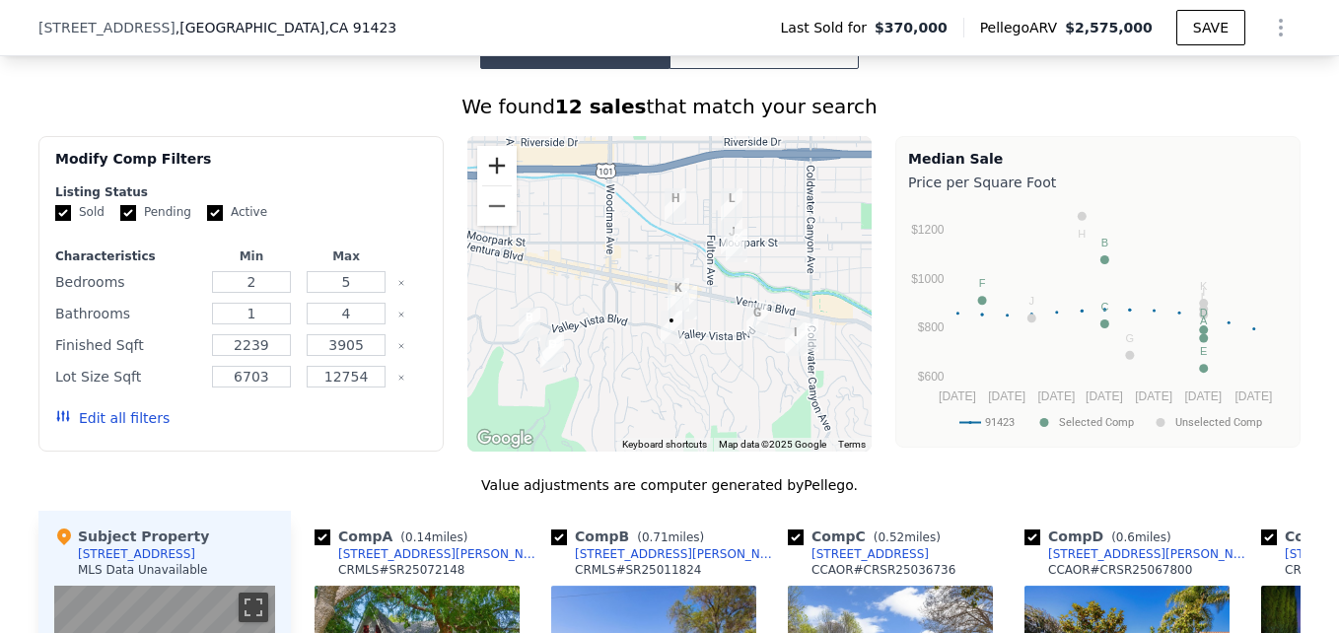
click at [497, 170] on button "Zoom in" at bounding box center [496, 165] width 39 height 39
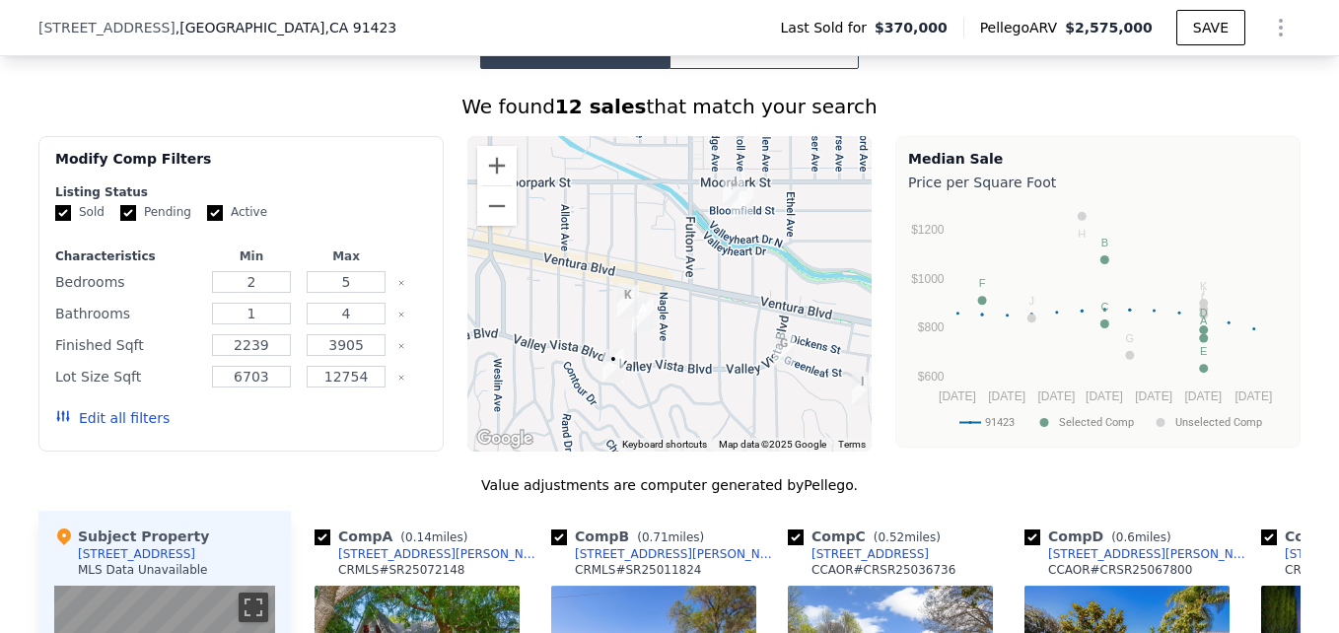
drag, startPoint x: 724, startPoint y: 374, endPoint x: 639, endPoint y: 362, distance: 85.6
click at [639, 362] on div at bounding box center [669, 294] width 405 height 316
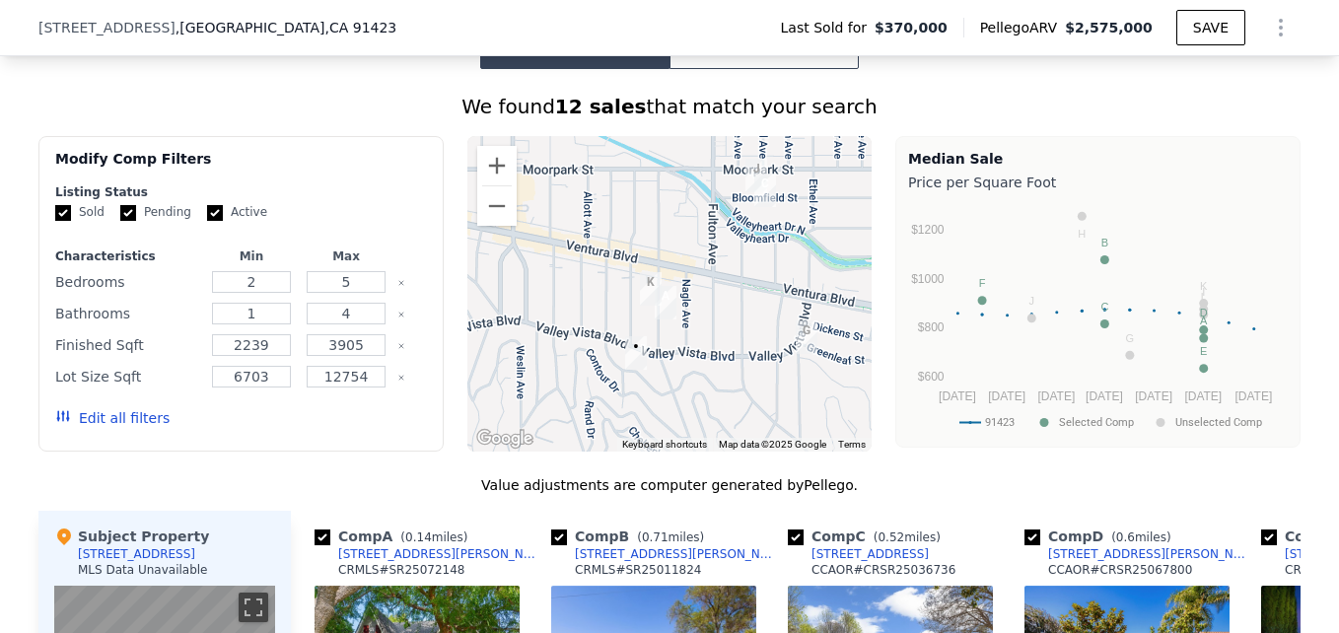
drag, startPoint x: 639, startPoint y: 362, endPoint x: 669, endPoint y: 345, distance: 34.0
click at [669, 345] on div at bounding box center [669, 294] width 405 height 316
click at [490, 223] on button "Zoom out" at bounding box center [496, 205] width 39 height 39
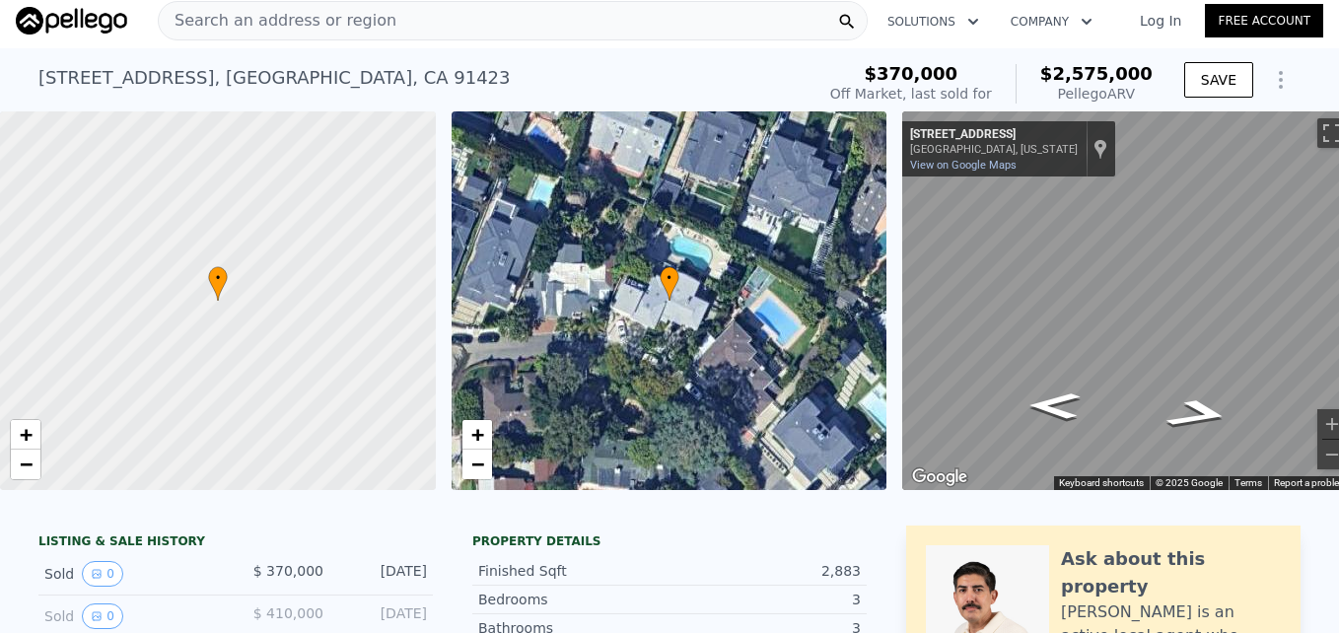
scroll to position [0, 0]
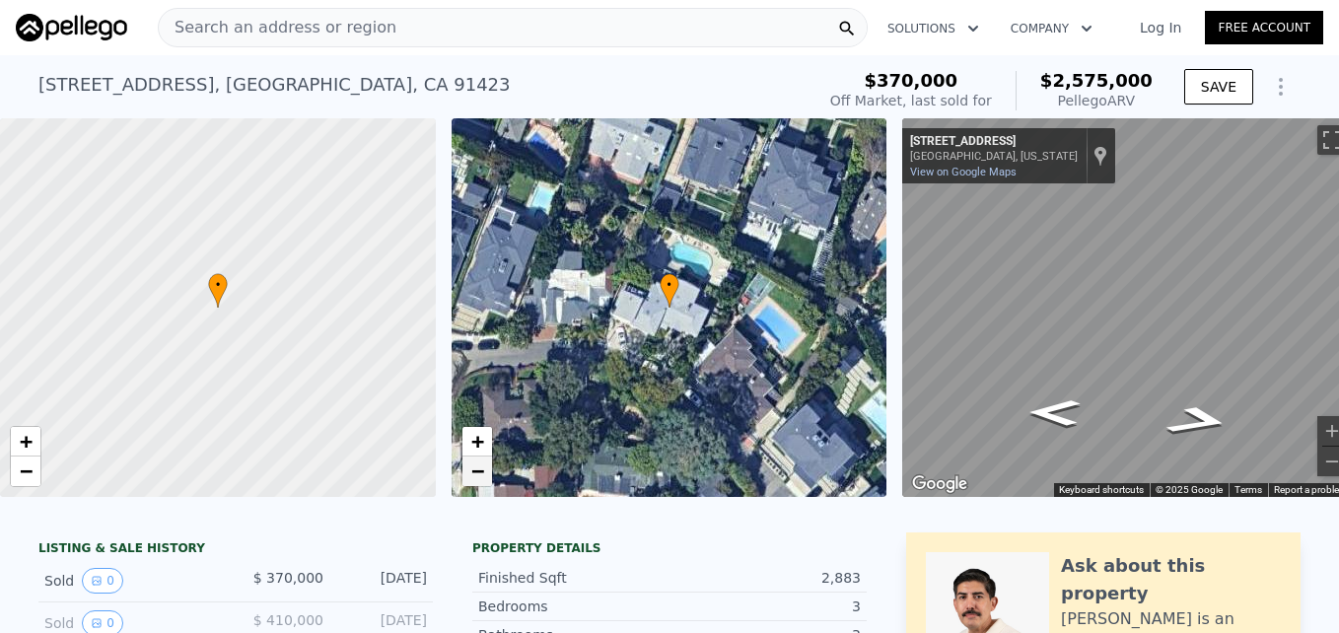
click at [487, 476] on link "−" at bounding box center [478, 472] width 30 height 30
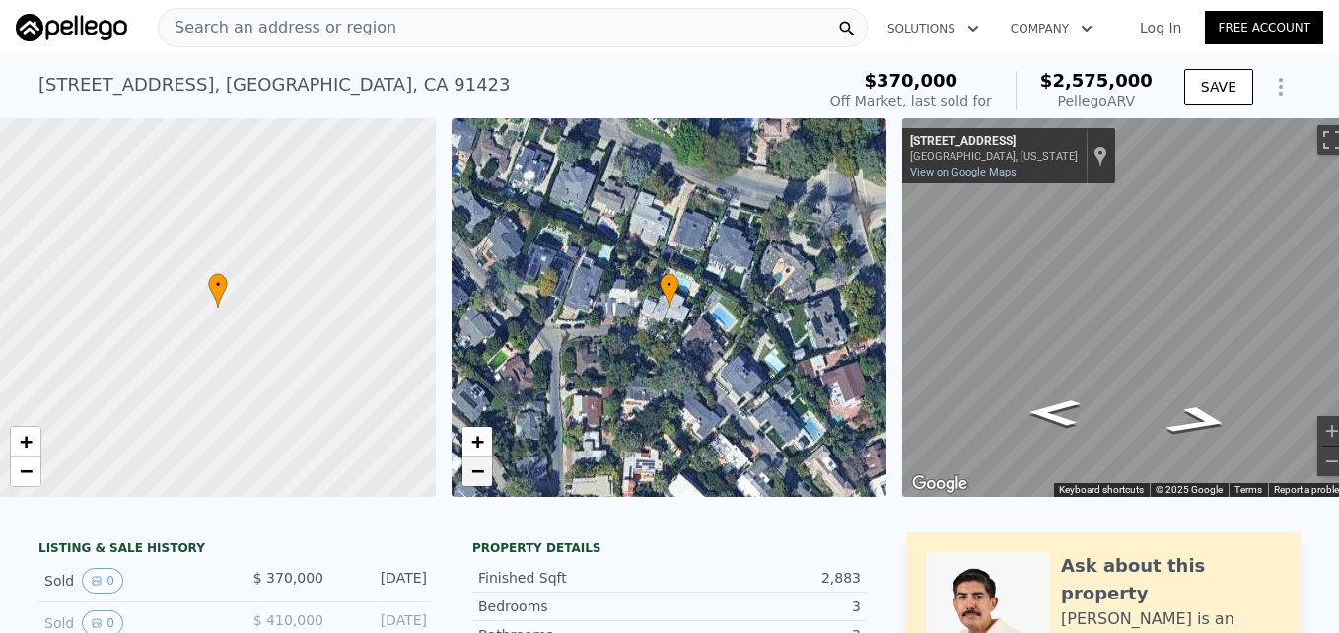
click at [487, 476] on link "−" at bounding box center [478, 472] width 30 height 30
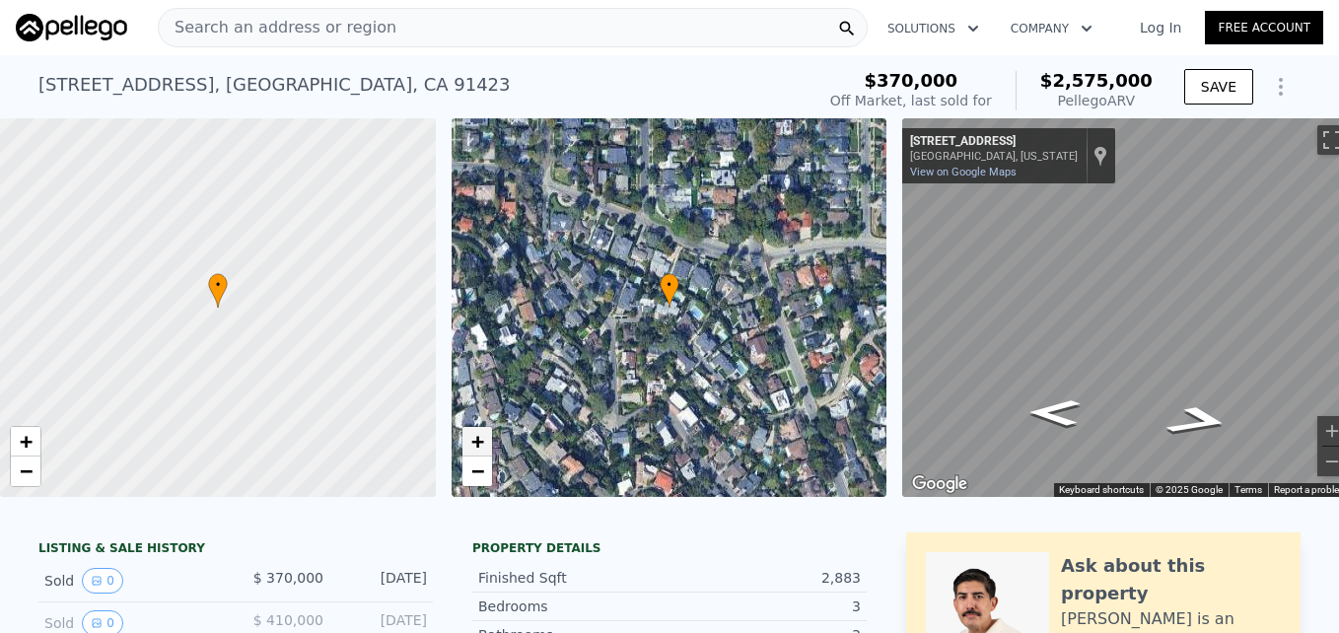
click at [475, 441] on span "+" at bounding box center [476, 441] width 13 height 25
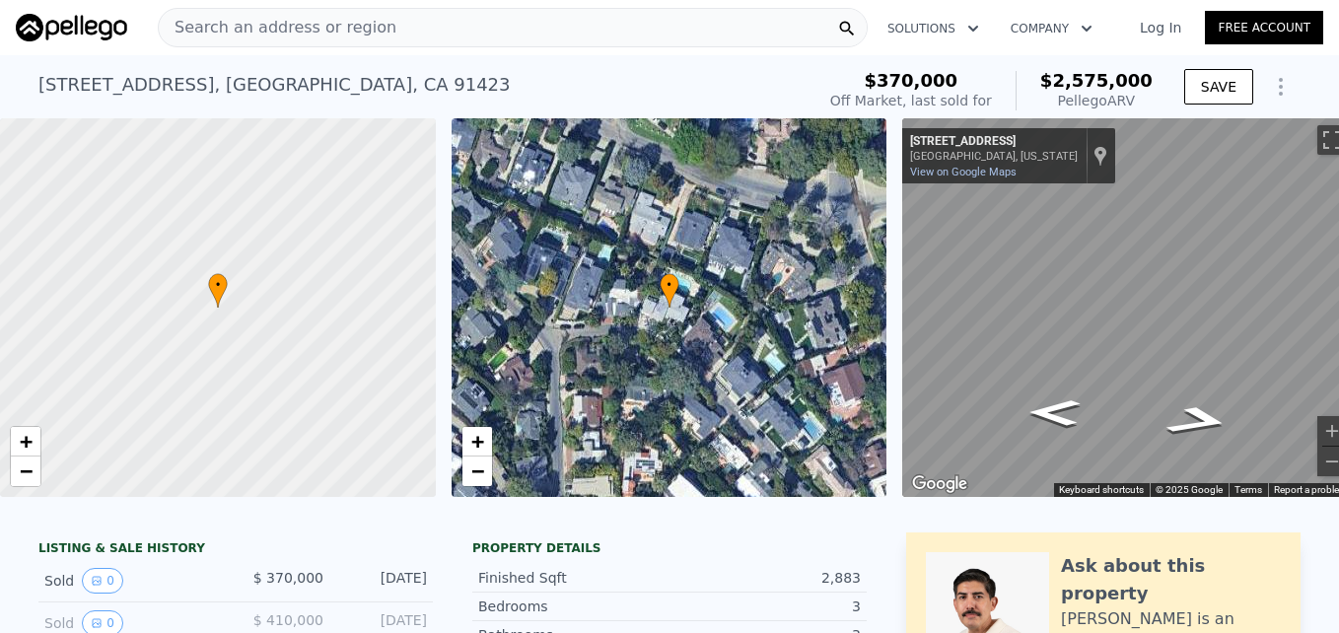
click at [485, 492] on div "• + −" at bounding box center [670, 307] width 436 height 379
click at [479, 478] on span "−" at bounding box center [476, 471] width 13 height 25
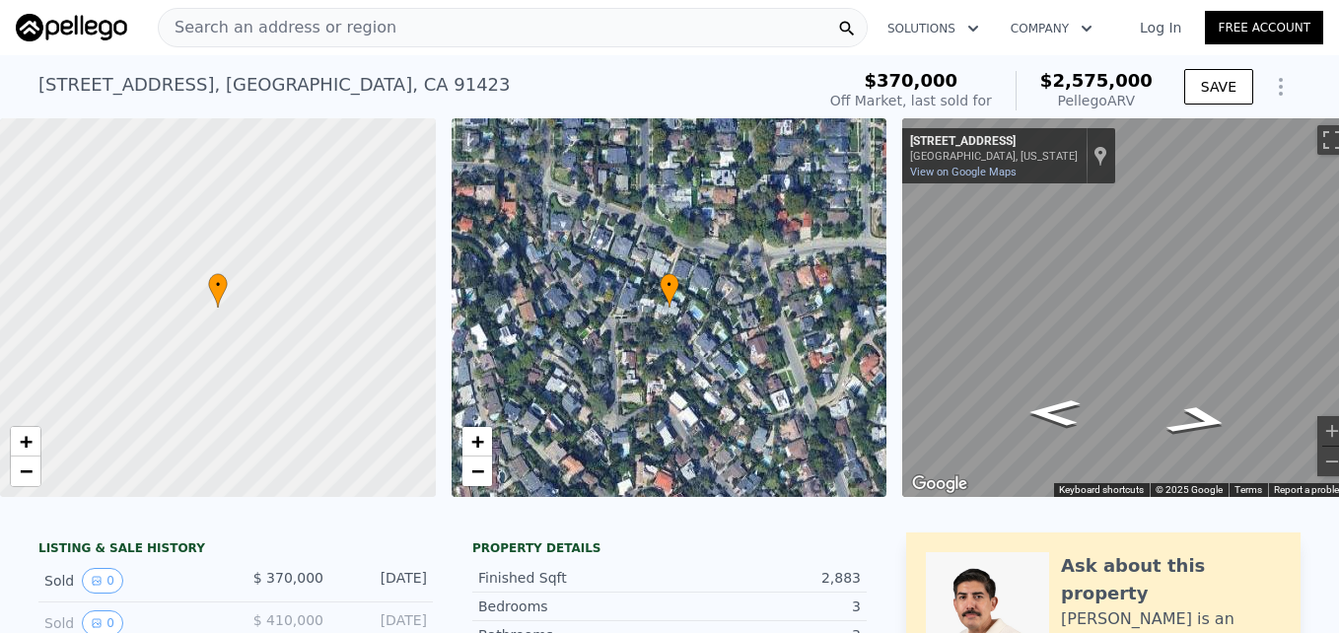
click at [769, 364] on div "• + −" at bounding box center [670, 307] width 436 height 379
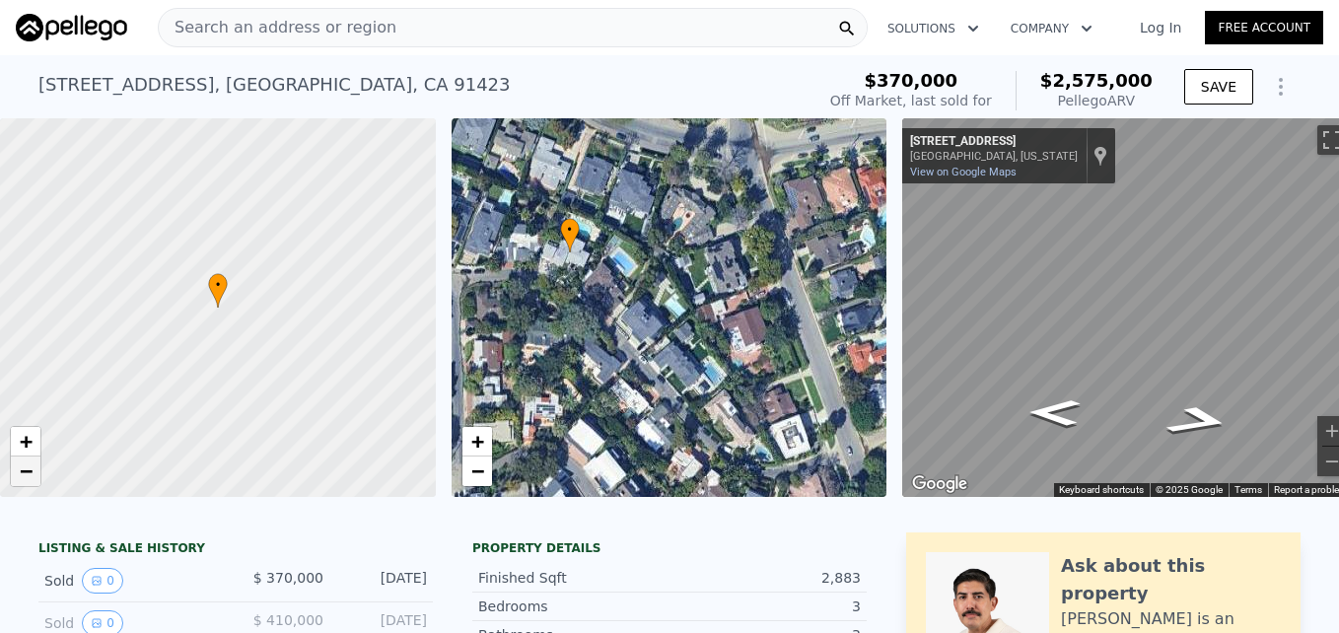
click at [25, 479] on span "−" at bounding box center [26, 471] width 13 height 25
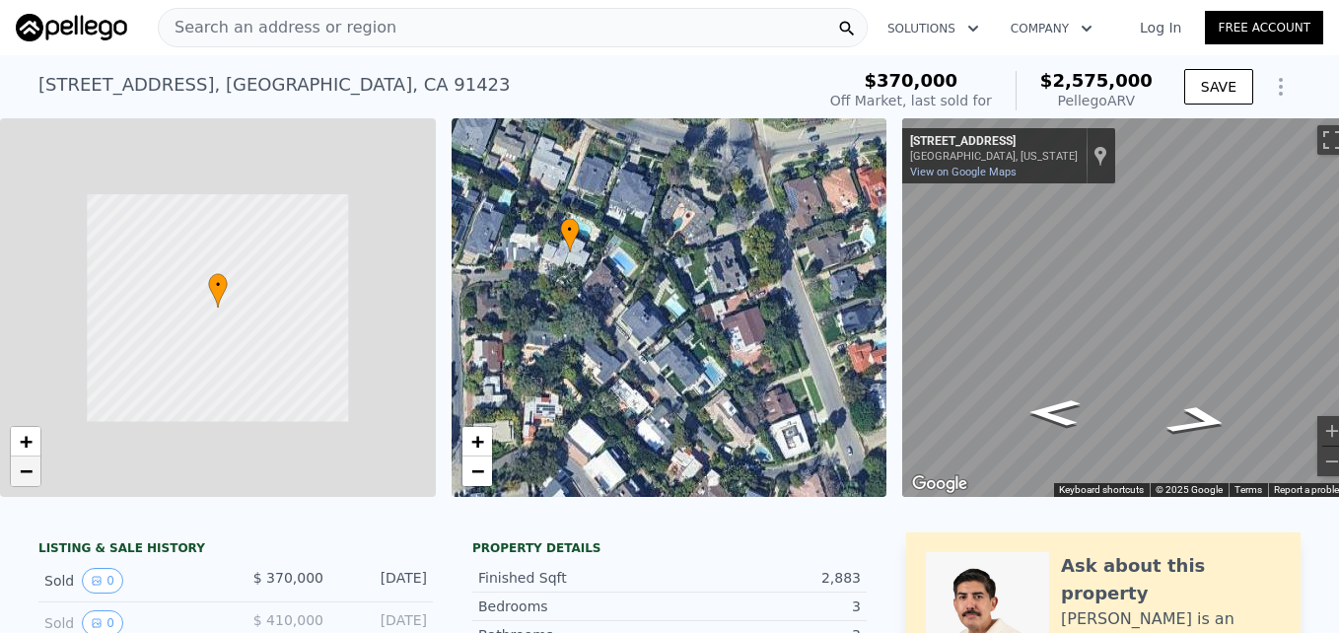
click at [25, 479] on span "−" at bounding box center [26, 471] width 13 height 25
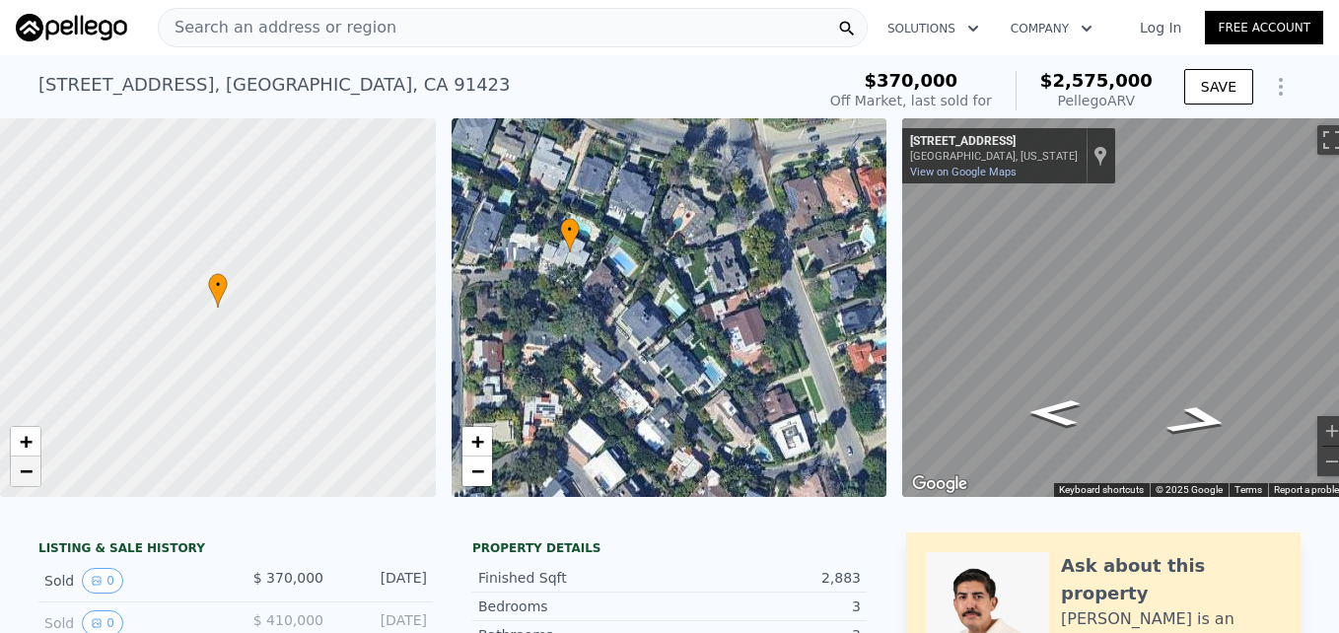
click at [25, 479] on span "−" at bounding box center [26, 471] width 13 height 25
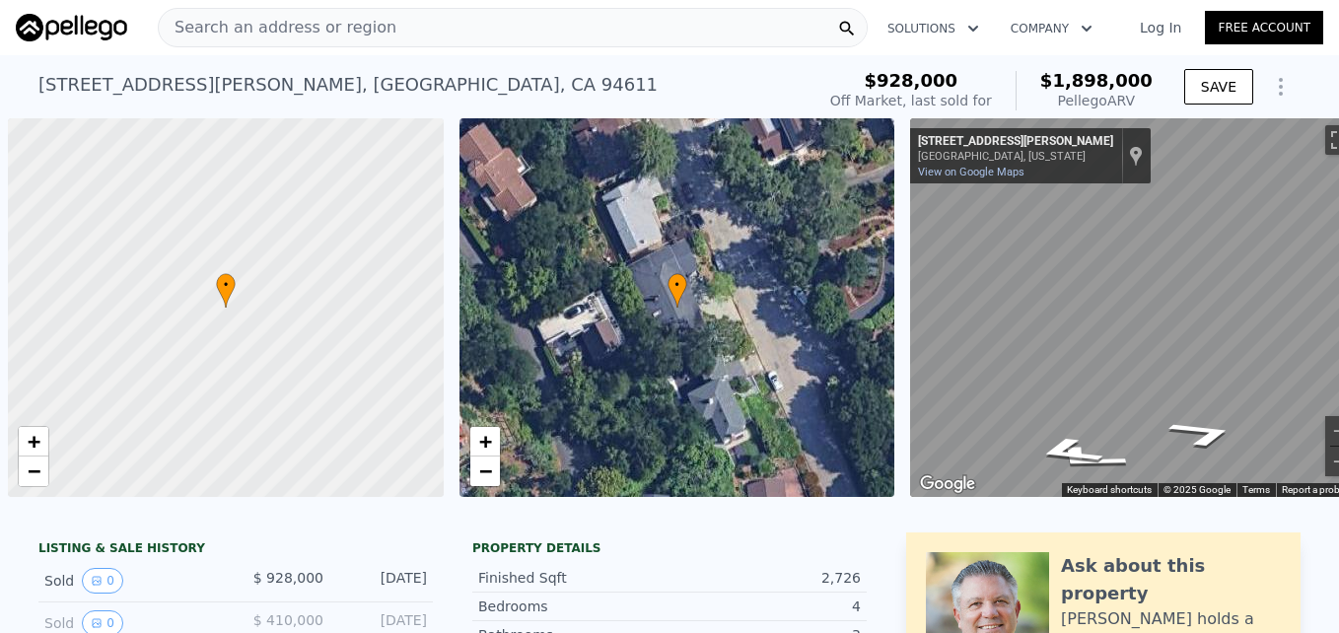
scroll to position [0, 108]
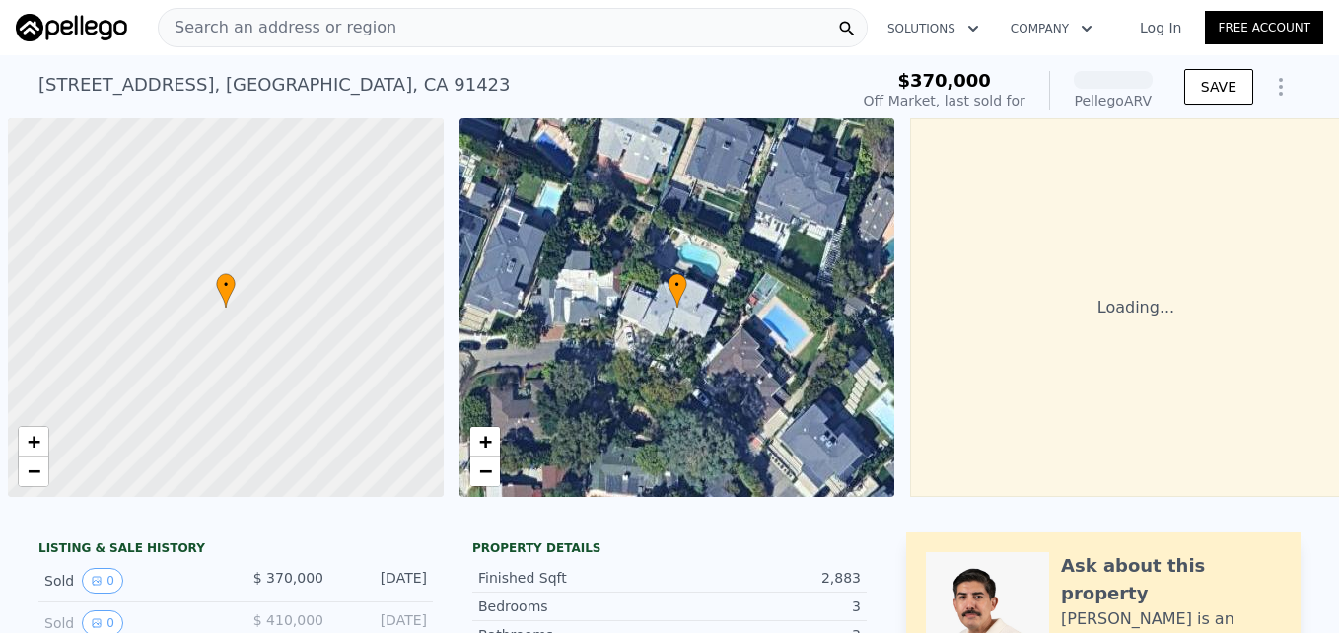
scroll to position [0, 8]
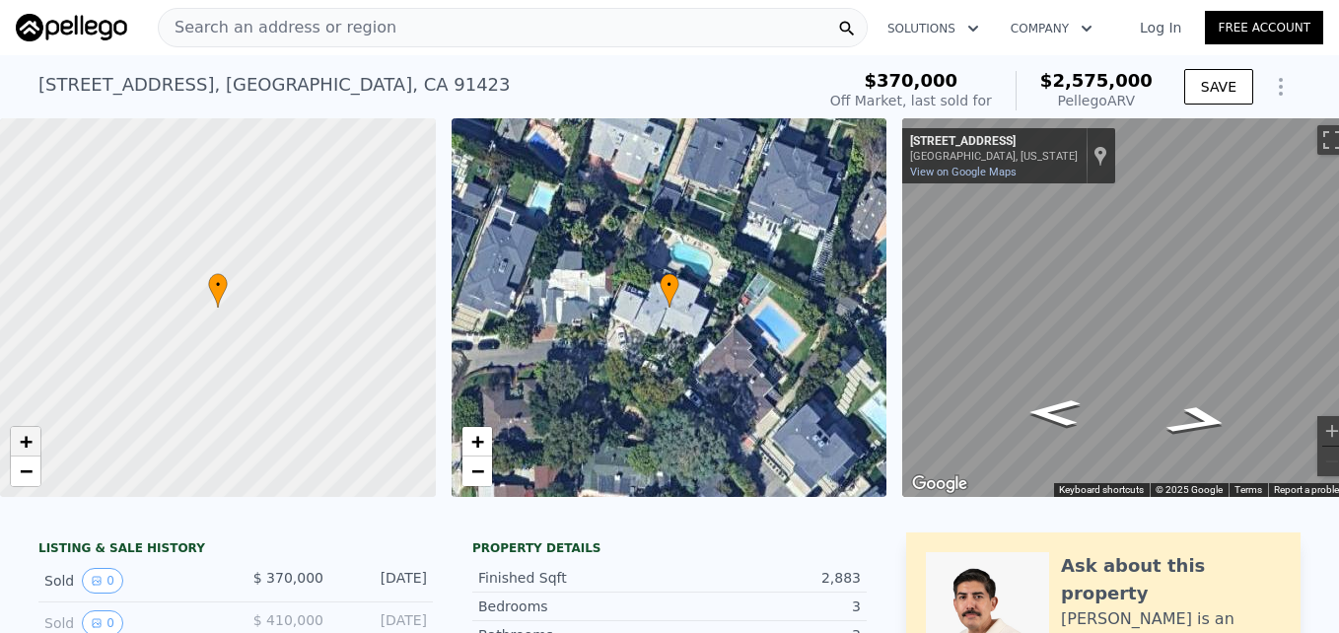
click at [33, 440] on span "+" at bounding box center [26, 441] width 13 height 25
drag, startPoint x: 180, startPoint y: 280, endPoint x: 234, endPoint y: 328, distance: 71.9
click at [234, 328] on div at bounding box center [219, 309] width 523 height 455
click at [225, 328] on div at bounding box center [218, 308] width 523 height 455
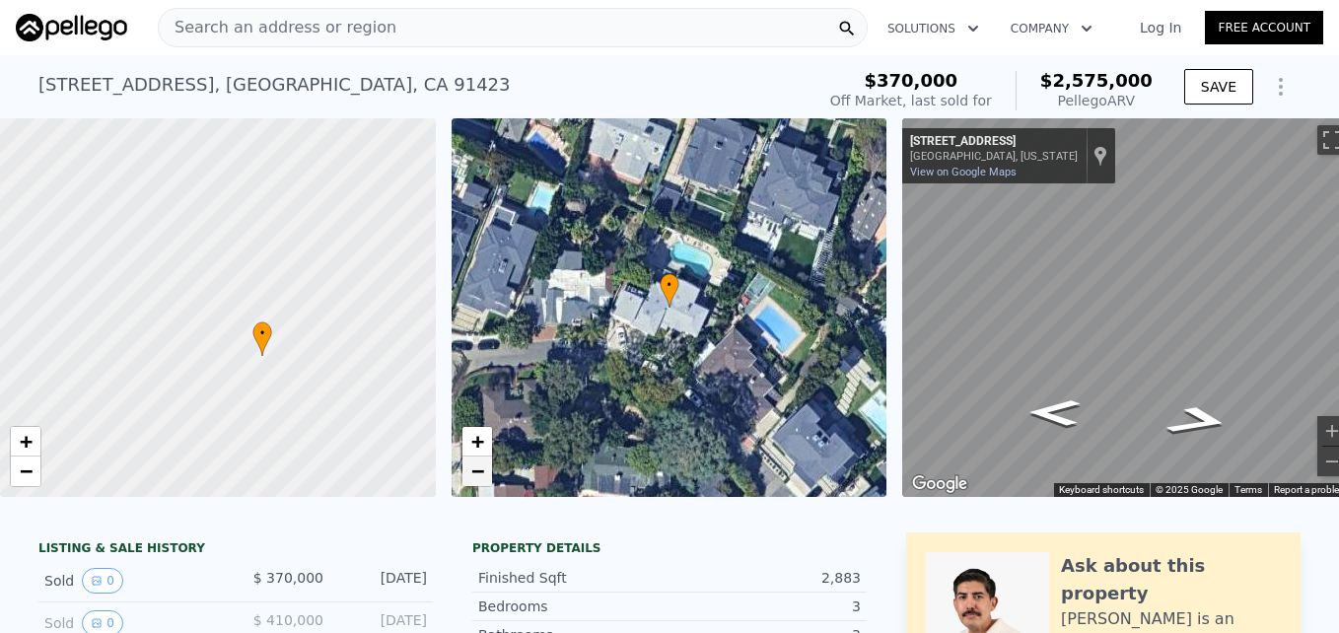
click at [481, 473] on span "−" at bounding box center [476, 471] width 13 height 25
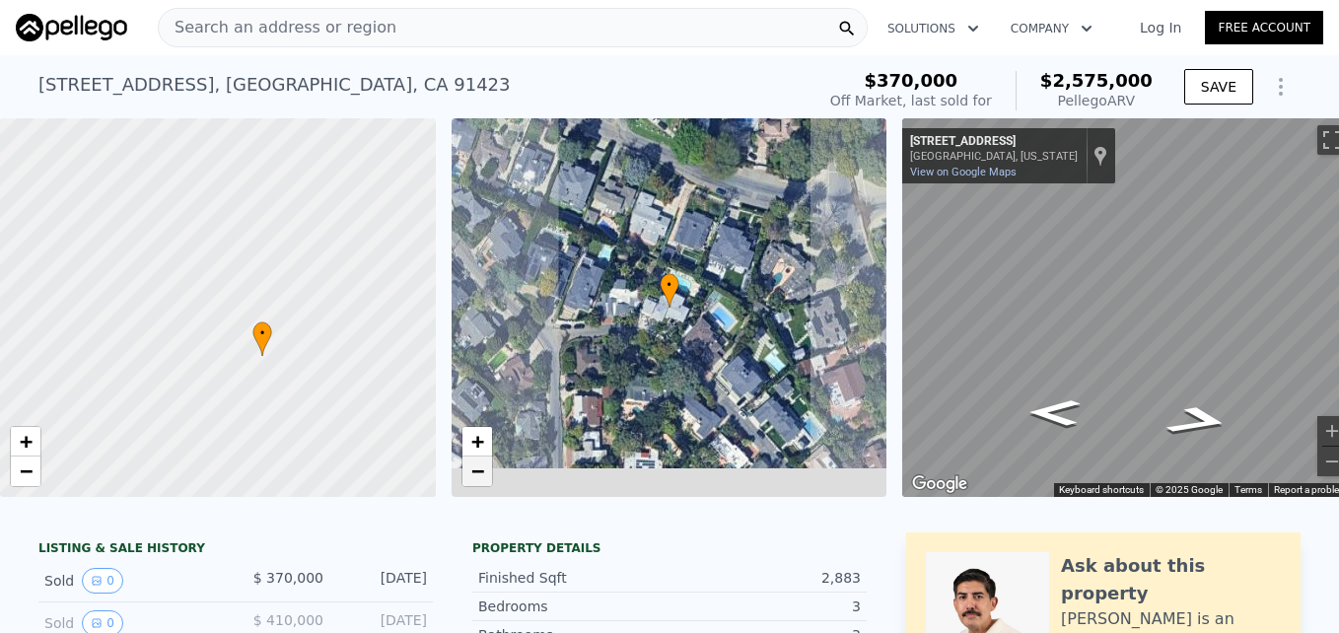
click at [481, 473] on span "−" at bounding box center [476, 471] width 13 height 25
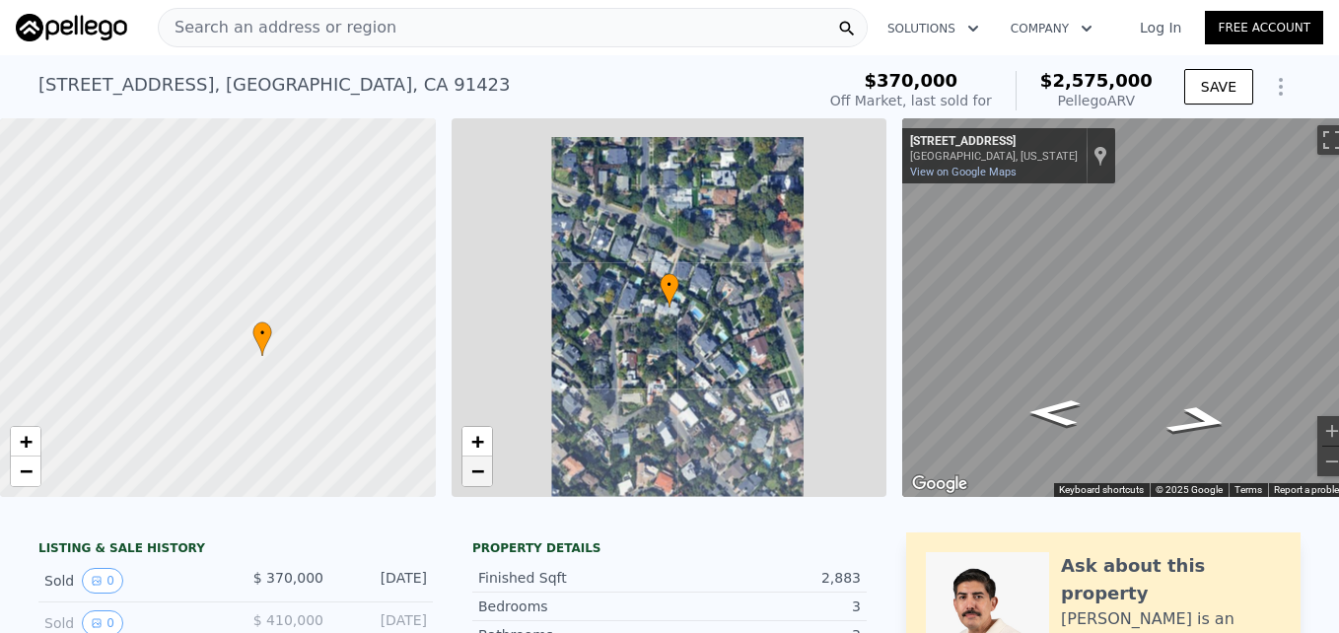
click at [481, 473] on span "−" at bounding box center [476, 471] width 13 height 25
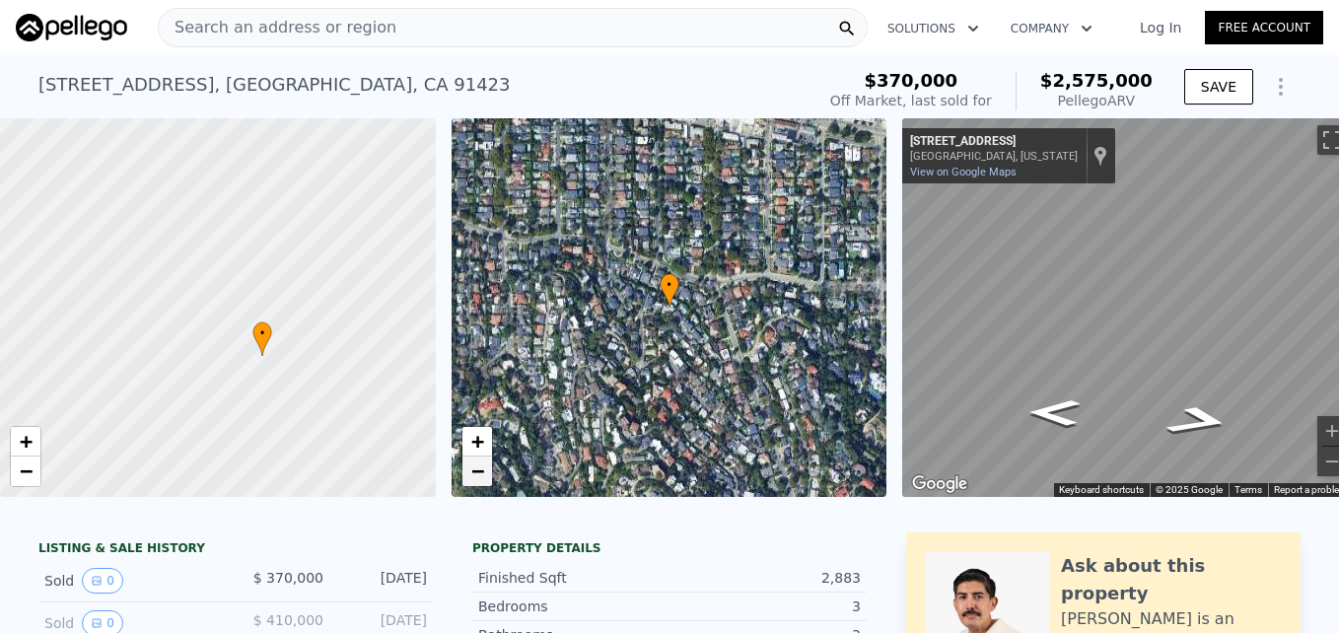
click at [481, 473] on span "−" at bounding box center [476, 471] width 13 height 25
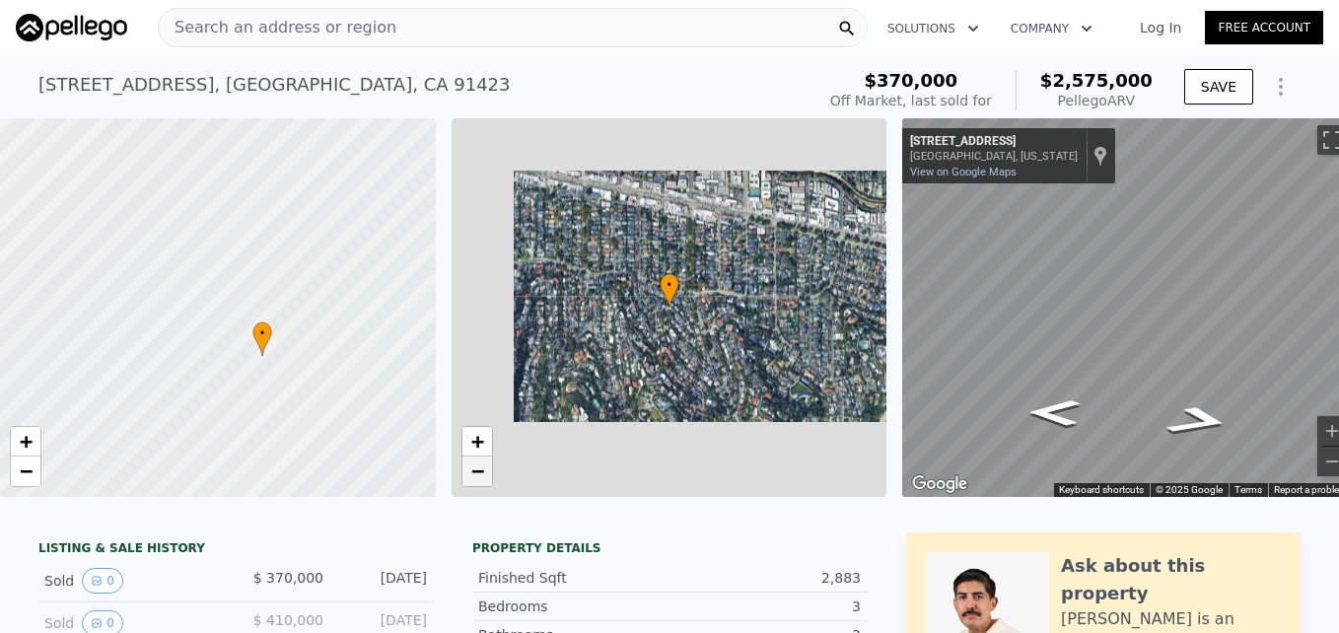
click at [481, 473] on span "−" at bounding box center [476, 471] width 13 height 25
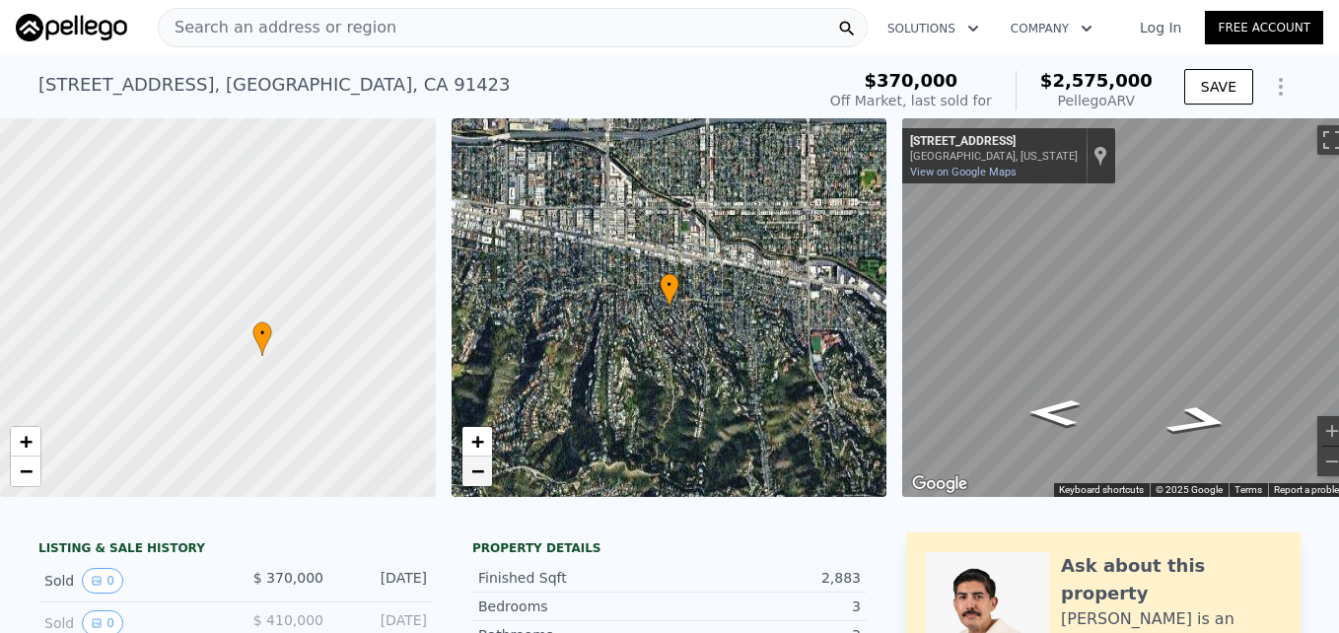
click at [481, 473] on span "−" at bounding box center [476, 471] width 13 height 25
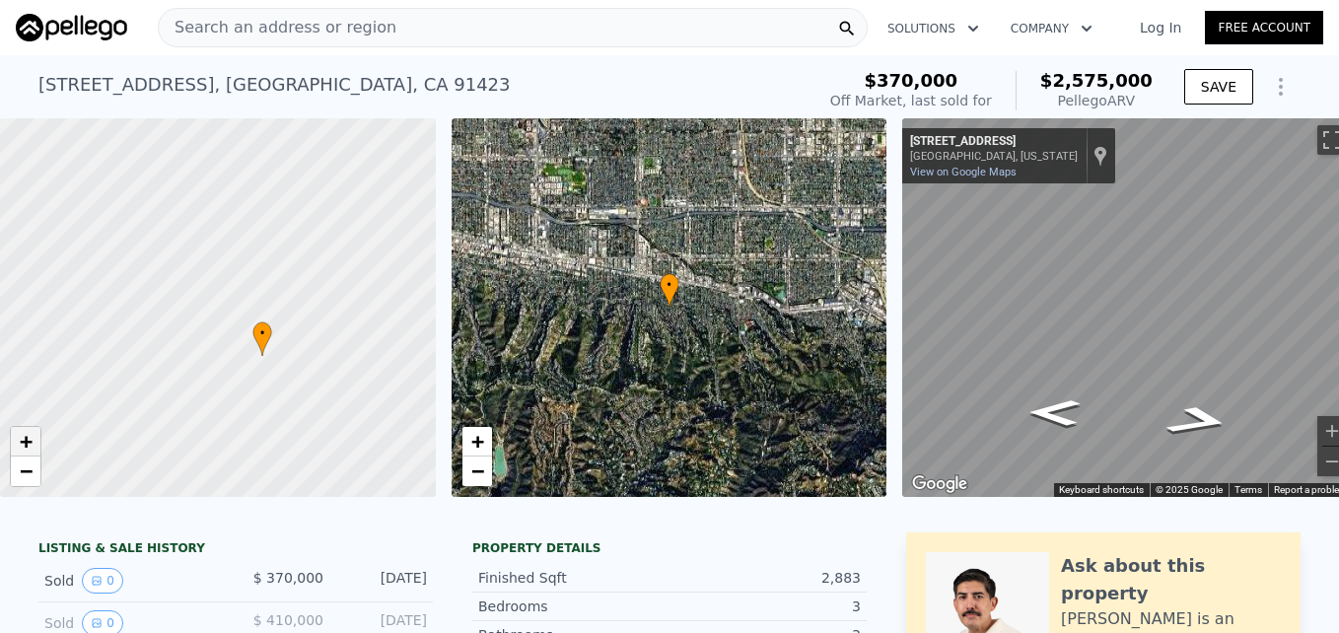
click at [16, 445] on link "+" at bounding box center [26, 442] width 30 height 30
drag, startPoint x: 246, startPoint y: 430, endPoint x: 205, endPoint y: 334, distance: 103.9
click at [205, 334] on div at bounding box center [218, 308] width 523 height 455
drag, startPoint x: 205, startPoint y: 334, endPoint x: 174, endPoint y: 334, distance: 31.6
click at [174, 334] on div at bounding box center [218, 308] width 523 height 455
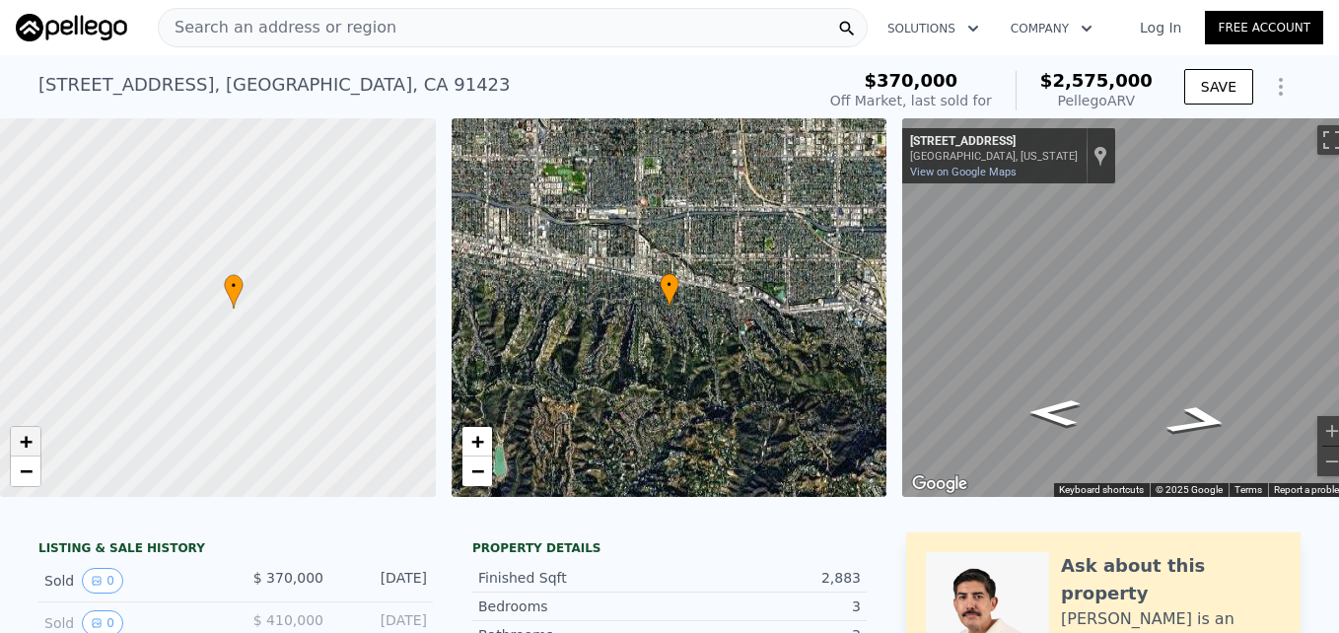
click at [31, 444] on span "+" at bounding box center [26, 441] width 13 height 25
drag, startPoint x: 426, startPoint y: 394, endPoint x: 321, endPoint y: 450, distance: 119.6
click at [321, 450] on div at bounding box center [218, 308] width 523 height 455
click at [27, 469] on span "−" at bounding box center [26, 471] width 13 height 25
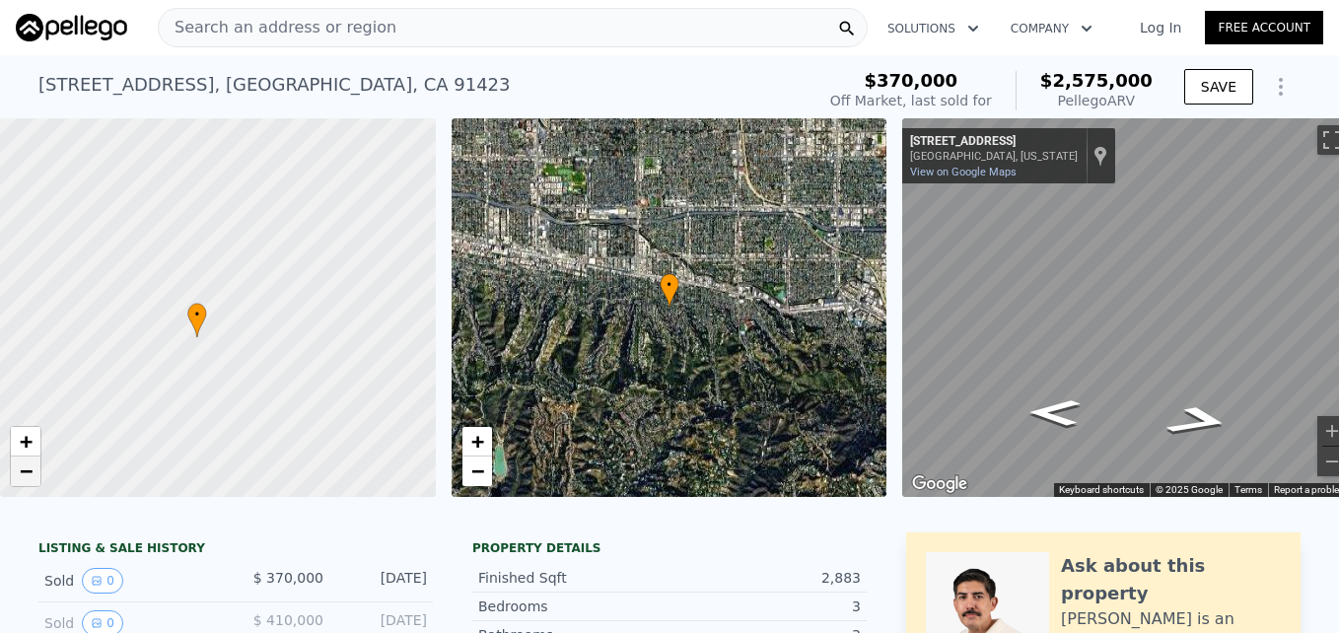
click at [28, 470] on span "−" at bounding box center [26, 471] width 13 height 25
